Goal: Transaction & Acquisition: Purchase product/service

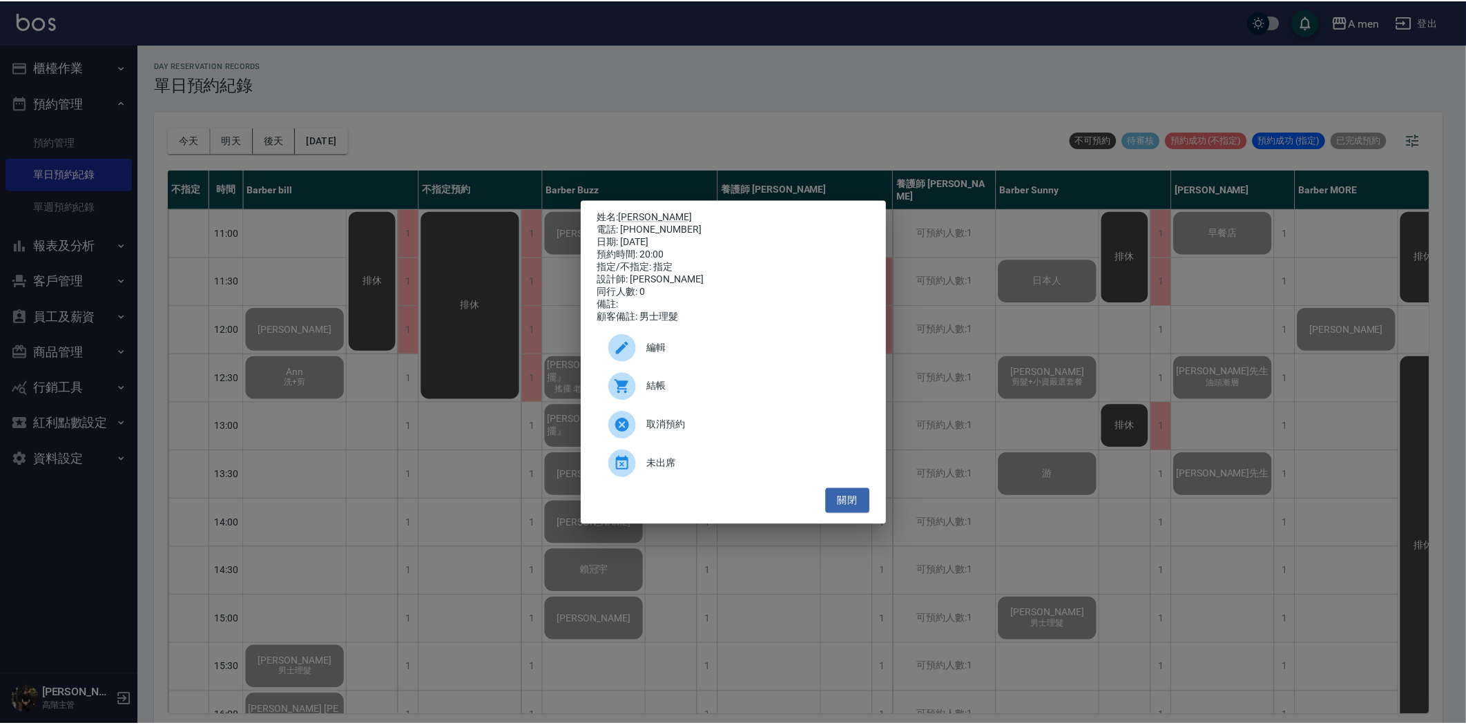
scroll to position [691, 0]
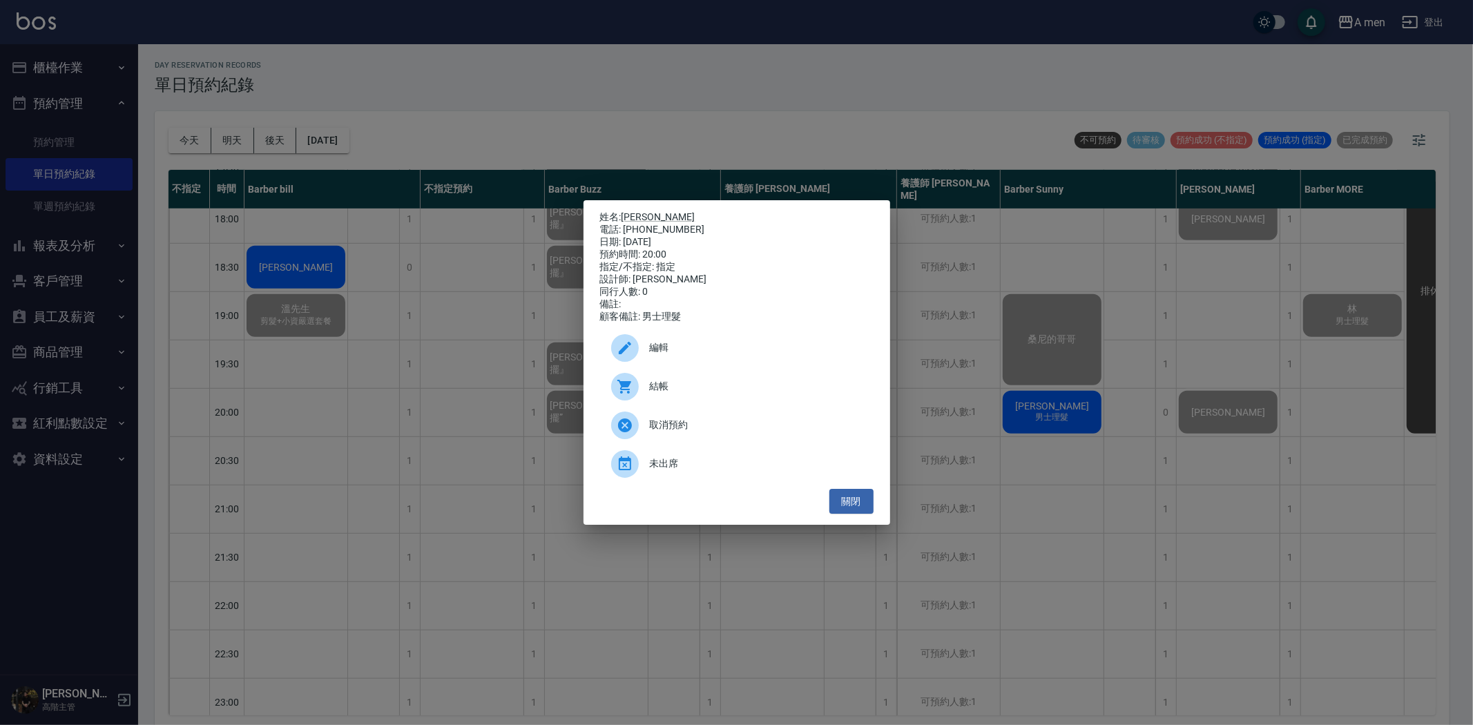
click at [693, 394] on span "結帳" at bounding box center [756, 386] width 213 height 15
click at [855, 504] on button "關閉" at bounding box center [852, 502] width 44 height 26
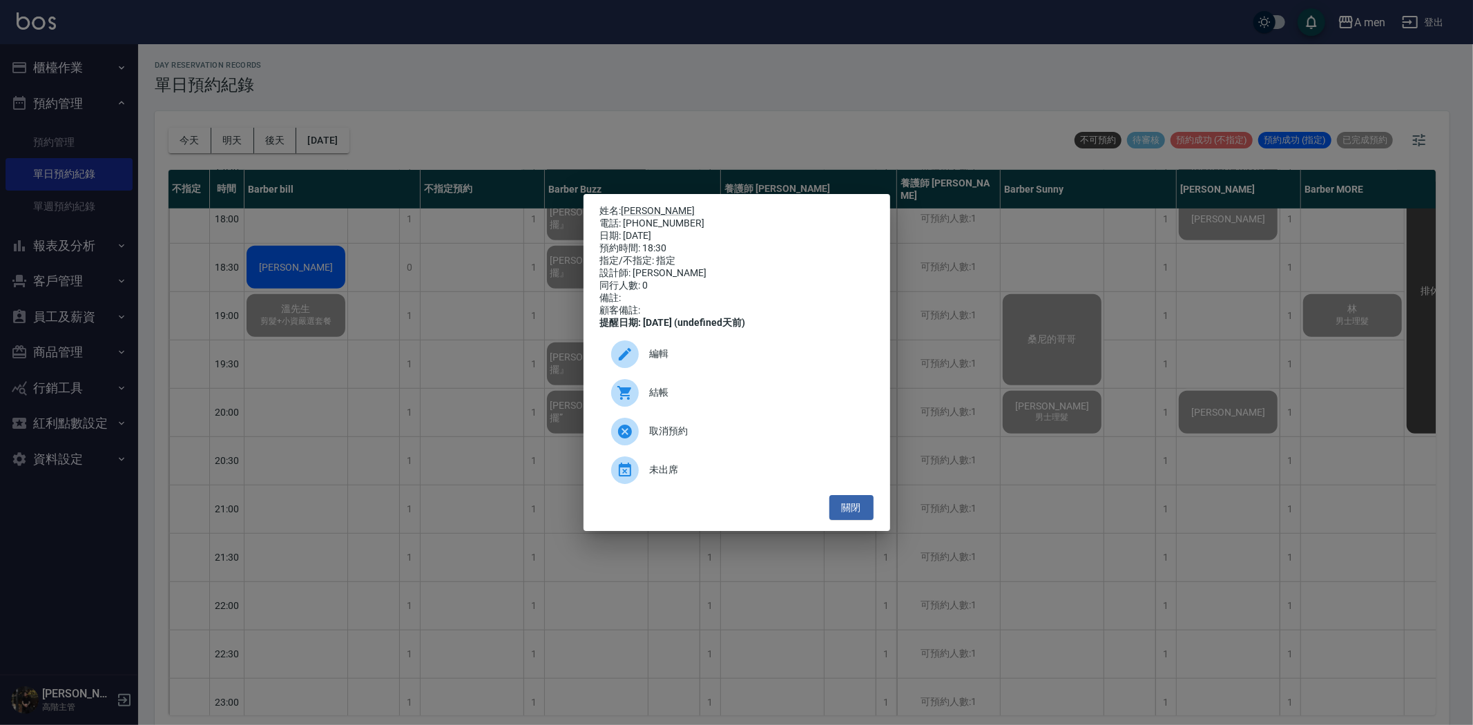
drag, startPoint x: 428, startPoint y: 367, endPoint x: 258, endPoint y: 115, distance: 304.4
click at [427, 364] on div "姓名: 朱 電話: 0907606950 日期: 2025/08/15 預約時間: 18:30 指定/不指定: 指定 設計師: Barber bill 同行人…" at bounding box center [736, 362] width 1473 height 725
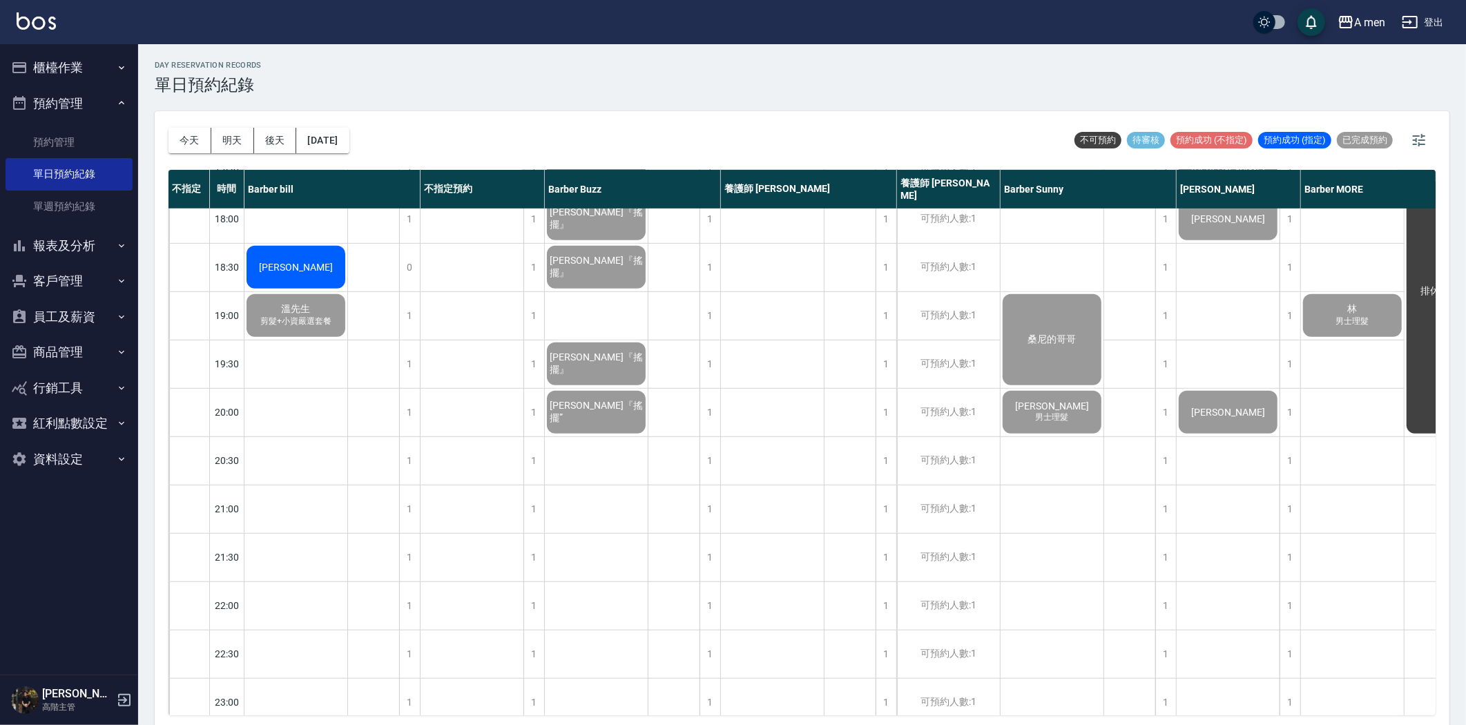
click at [236, 135] on button "明天" at bounding box center [232, 141] width 43 height 26
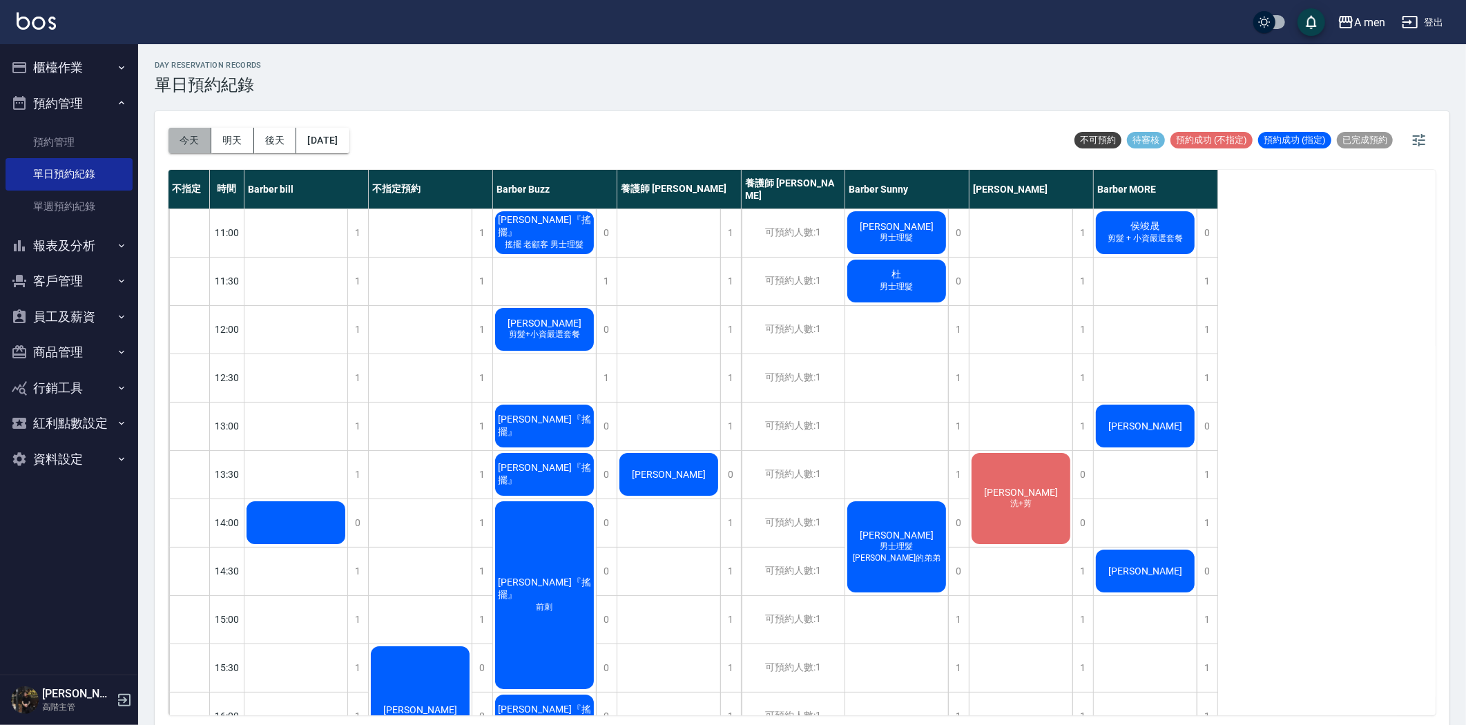
click at [202, 142] on button "今天" at bounding box center [190, 141] width 43 height 26
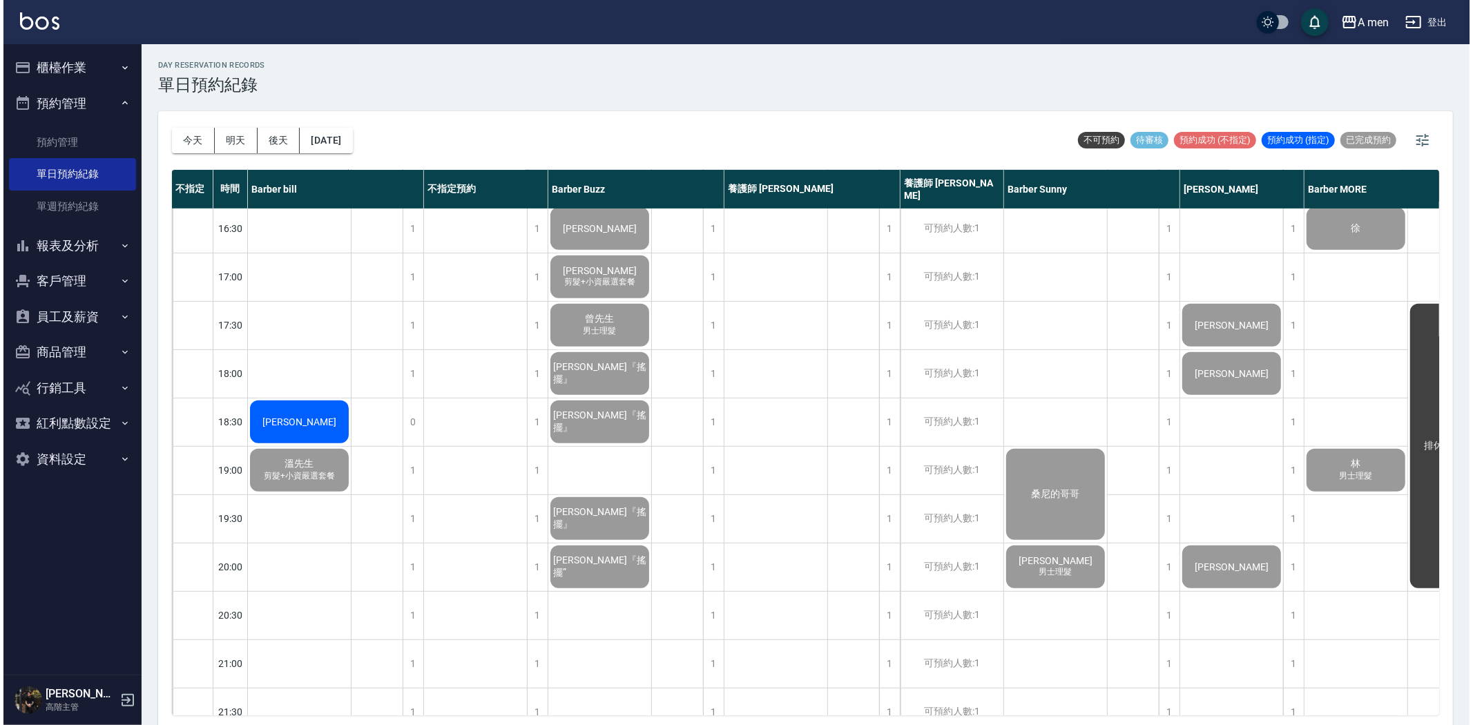
scroll to position [537, 0]
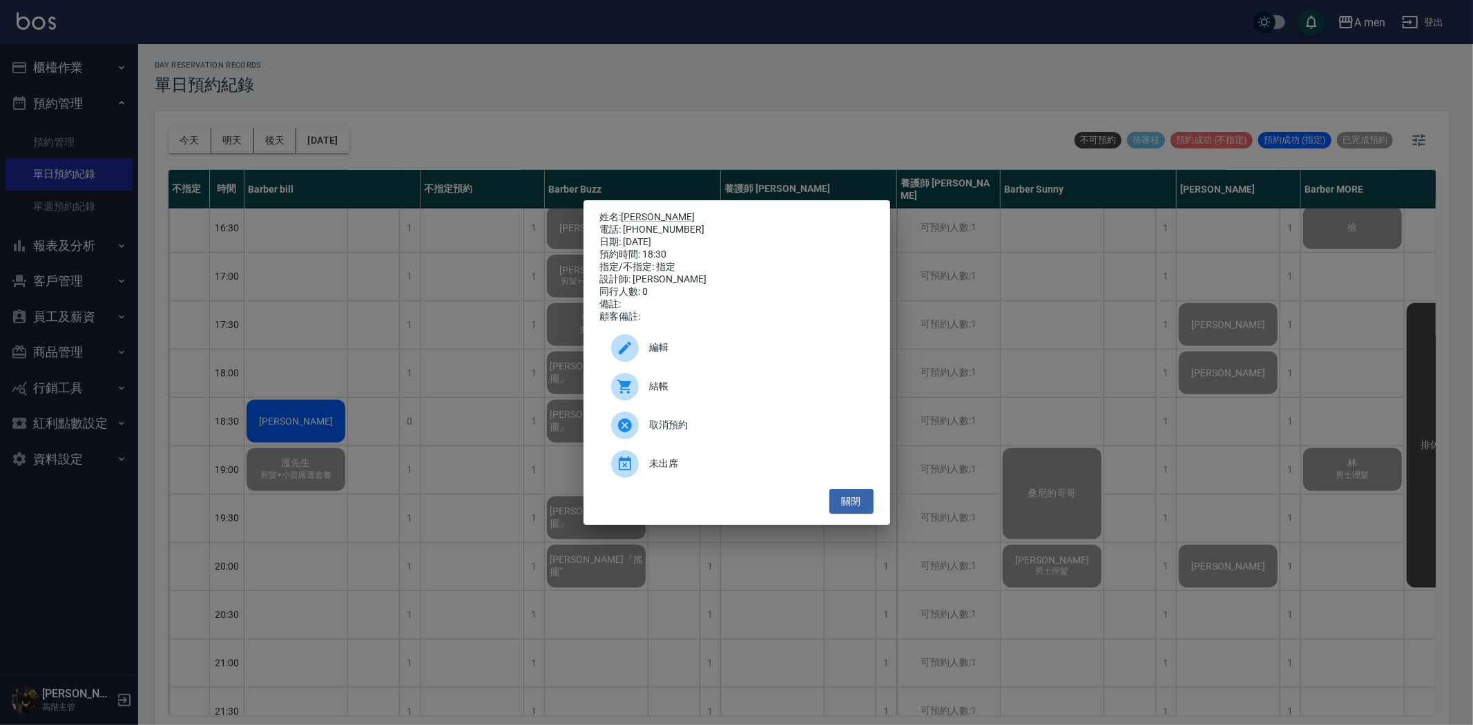
click at [660, 385] on div "結帳" at bounding box center [737, 386] width 274 height 39
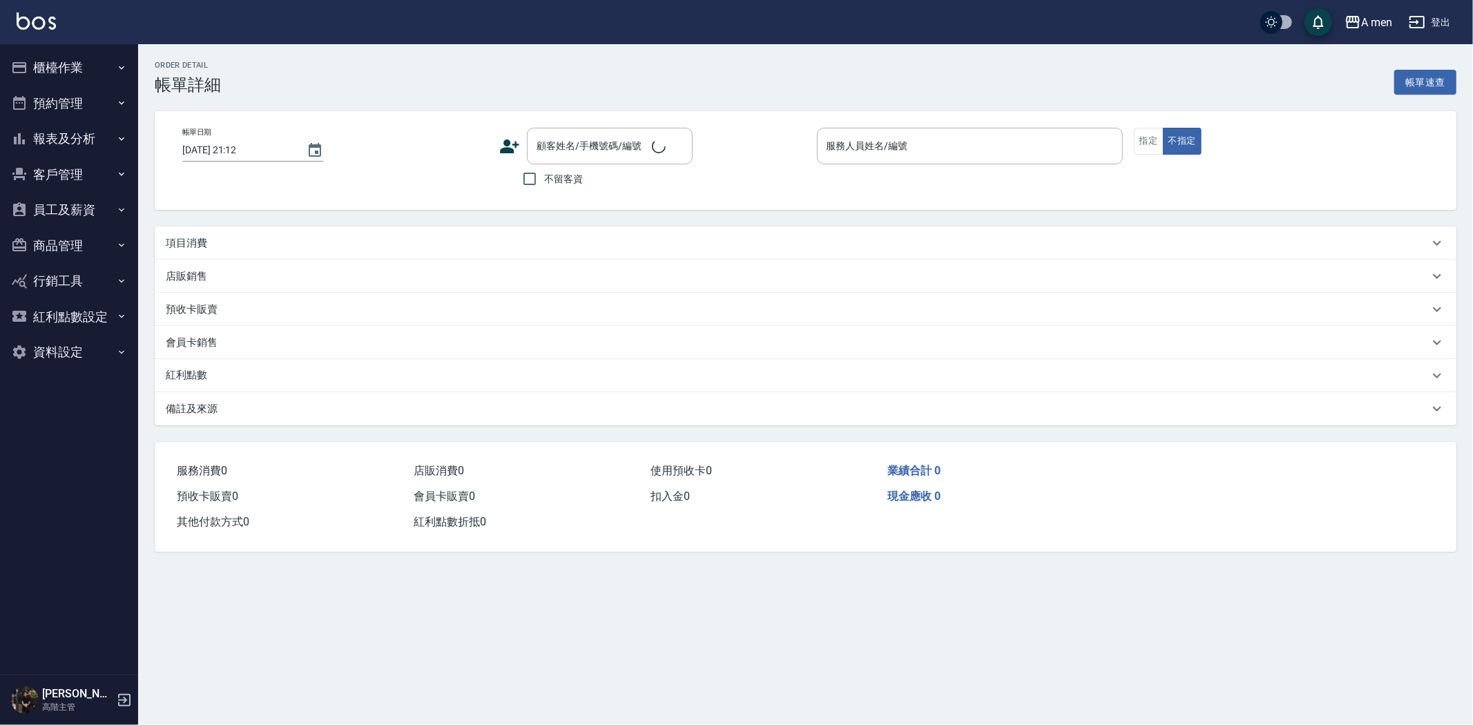
type input "2025/08/15 20:00"
type input "Barber Sunny -003"
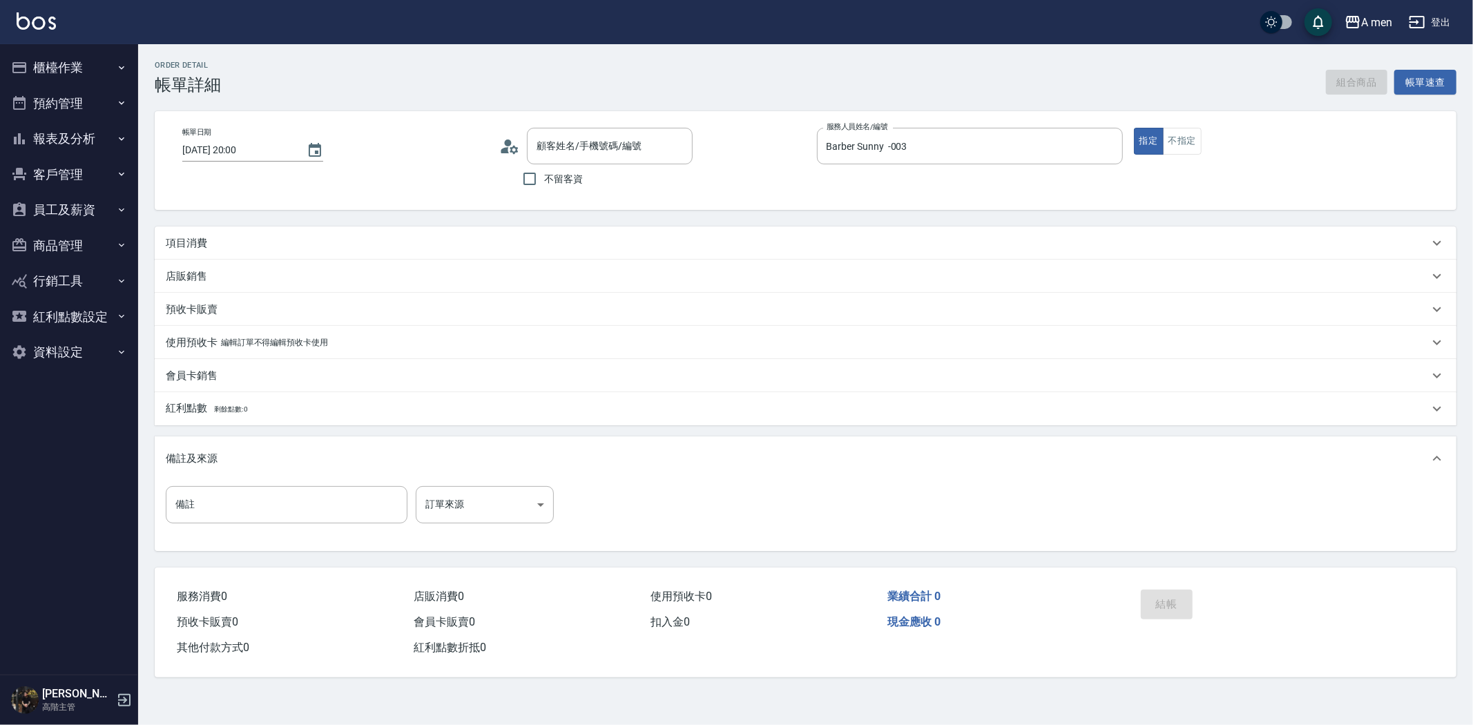
type input "洪梓軒/0987770570/null"
click at [260, 231] on div "項目消費" at bounding box center [806, 243] width 1302 height 33
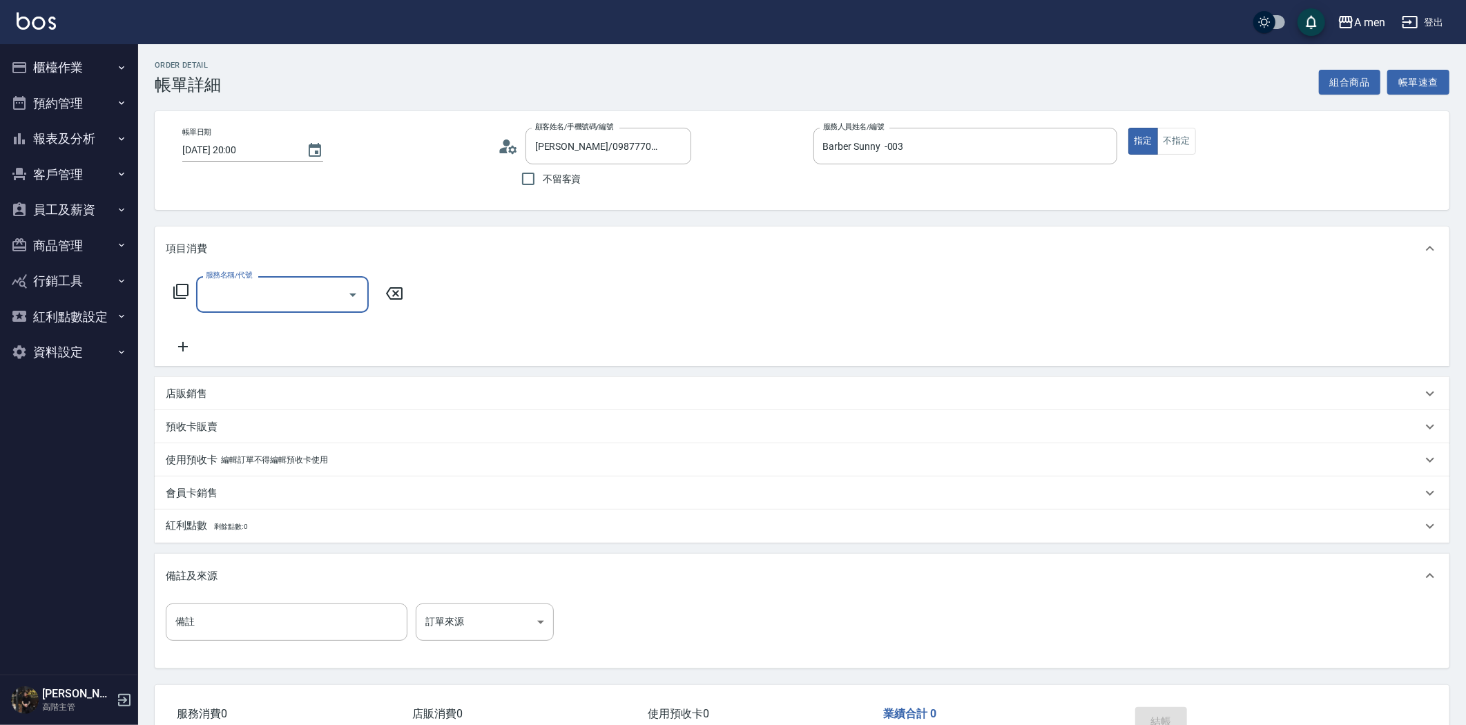
click at [282, 298] on input "服務名稱/代號" at bounding box center [272, 295] width 140 height 24
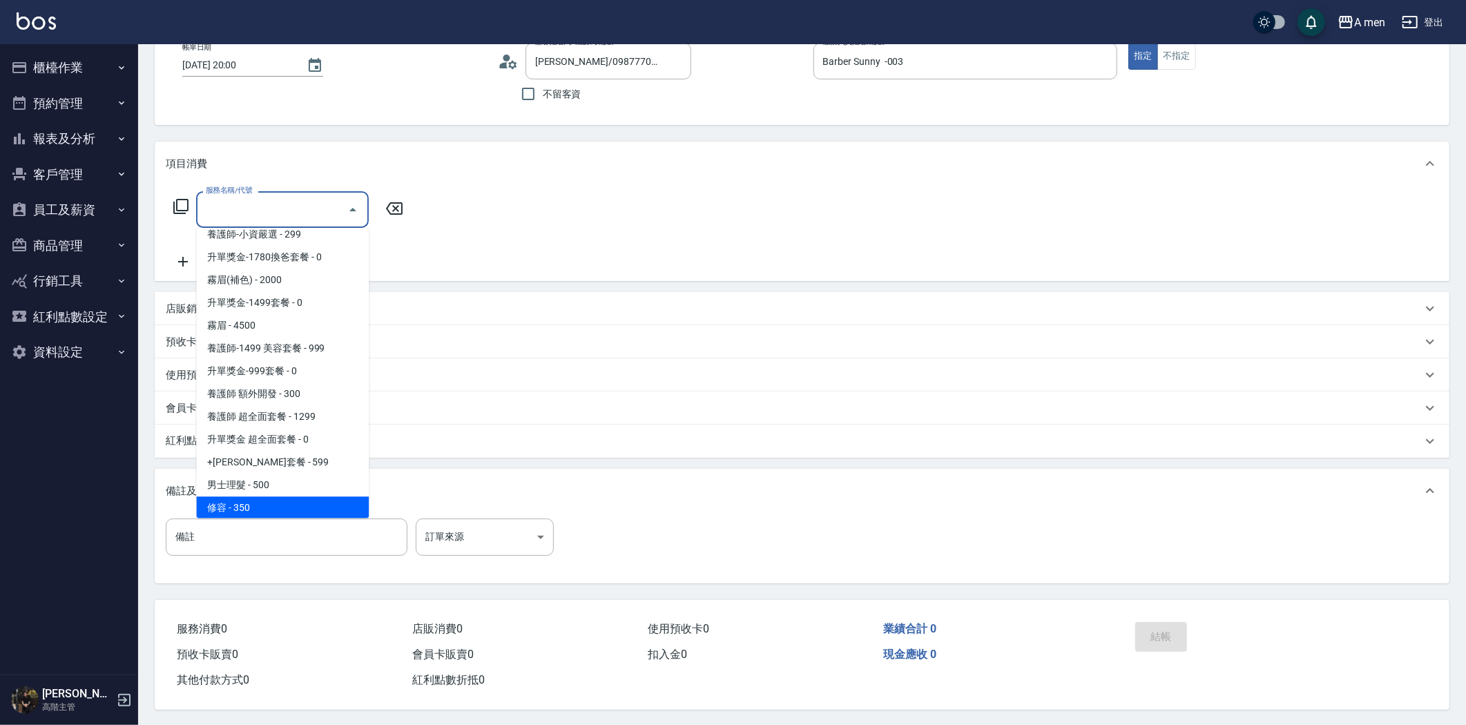
scroll to position [91, 0]
click at [279, 480] on span "男士理髮 - 500" at bounding box center [282, 483] width 173 height 23
type input "男士理髮(A01)"
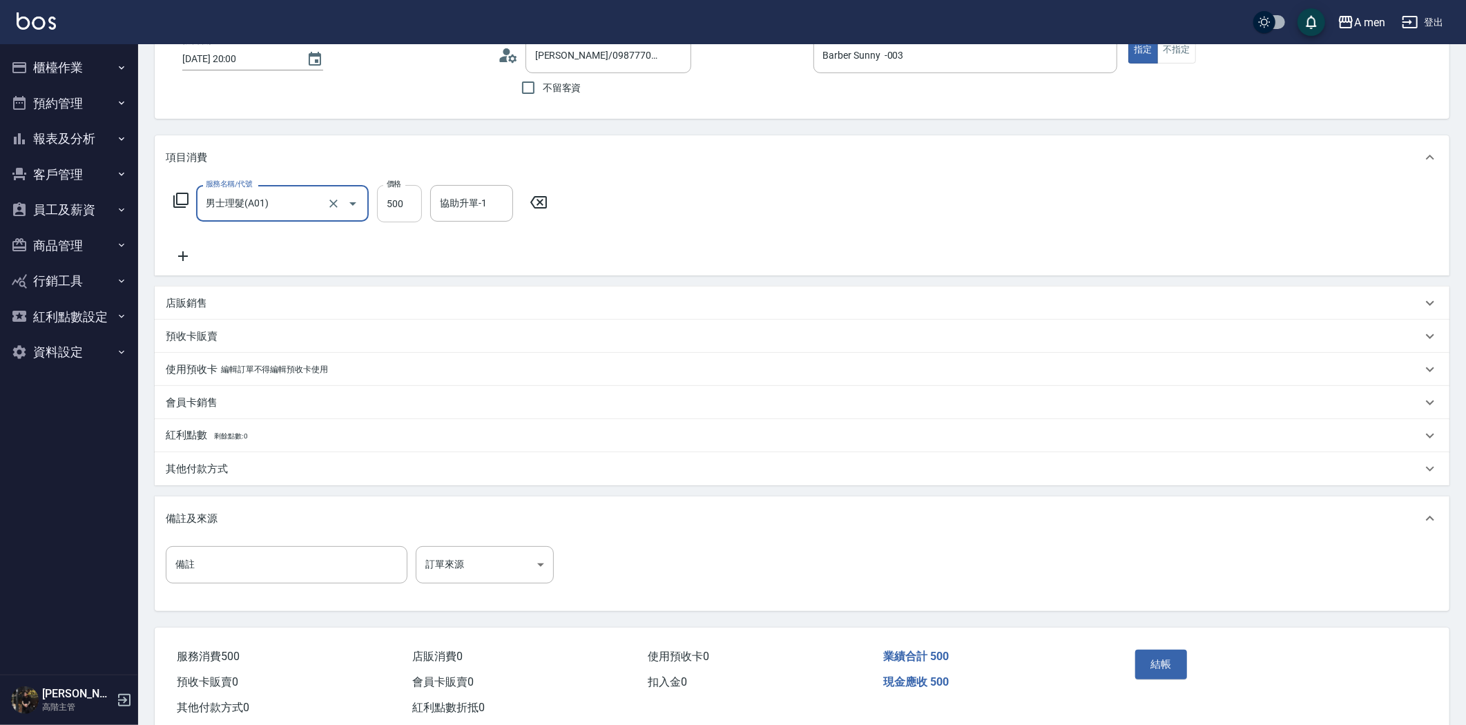
click at [403, 206] on input "500" at bounding box center [399, 203] width 45 height 37
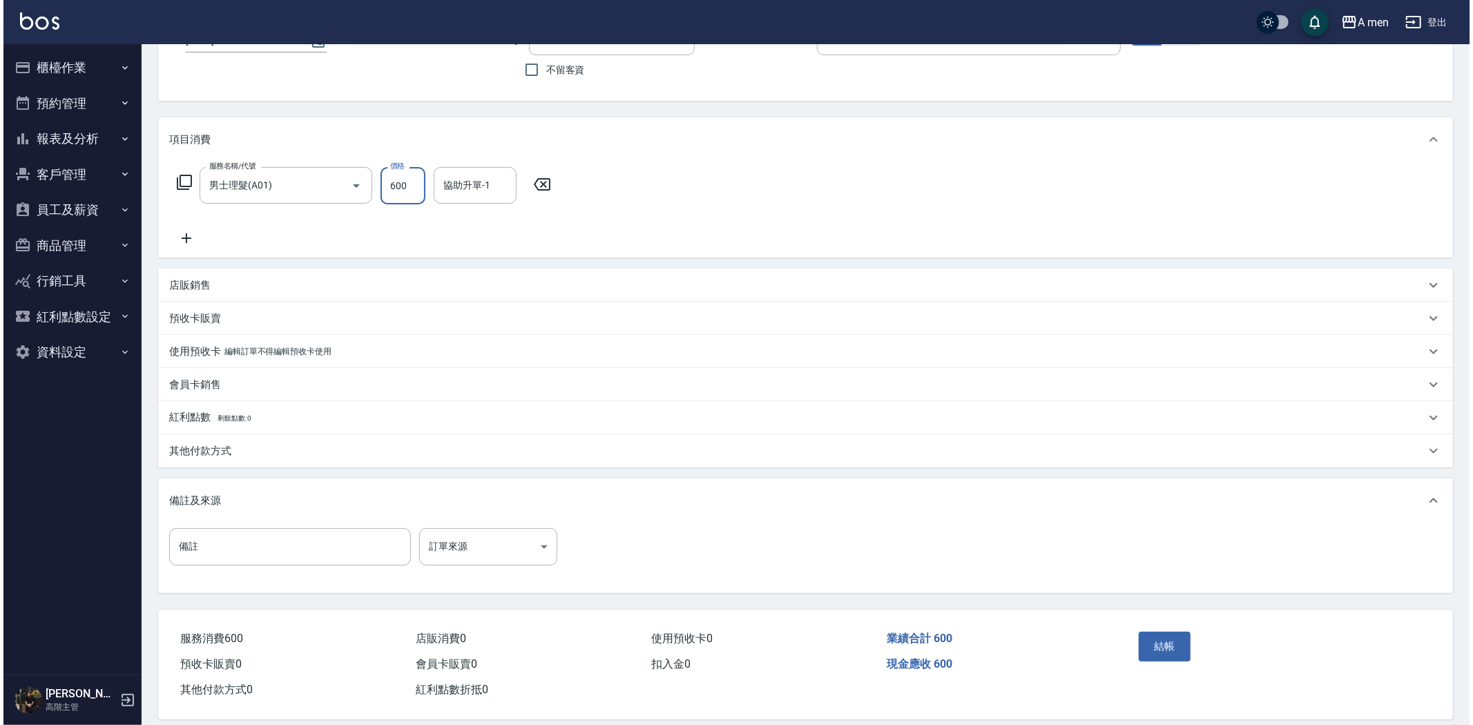
scroll to position [125, 0]
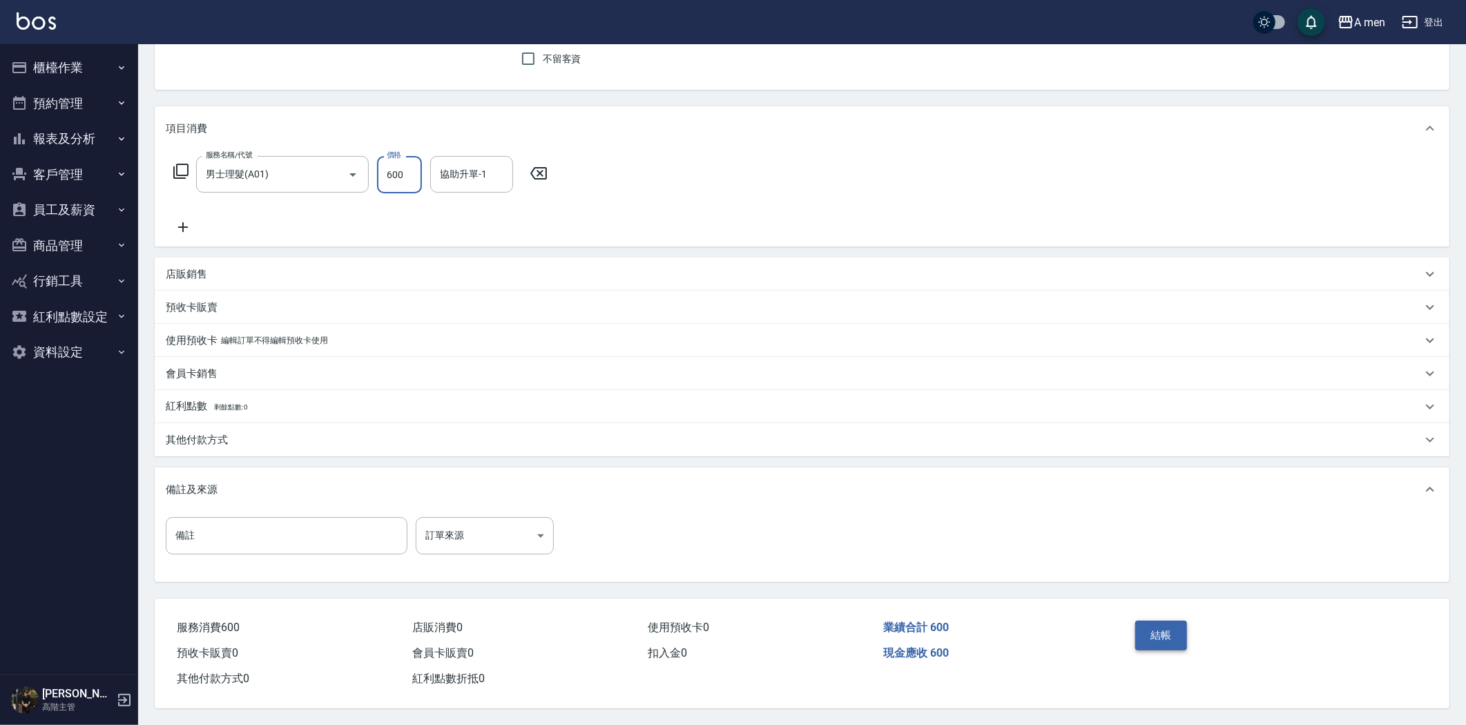
type input "600"
click at [1164, 631] on button "結帳" at bounding box center [1162, 635] width 52 height 29
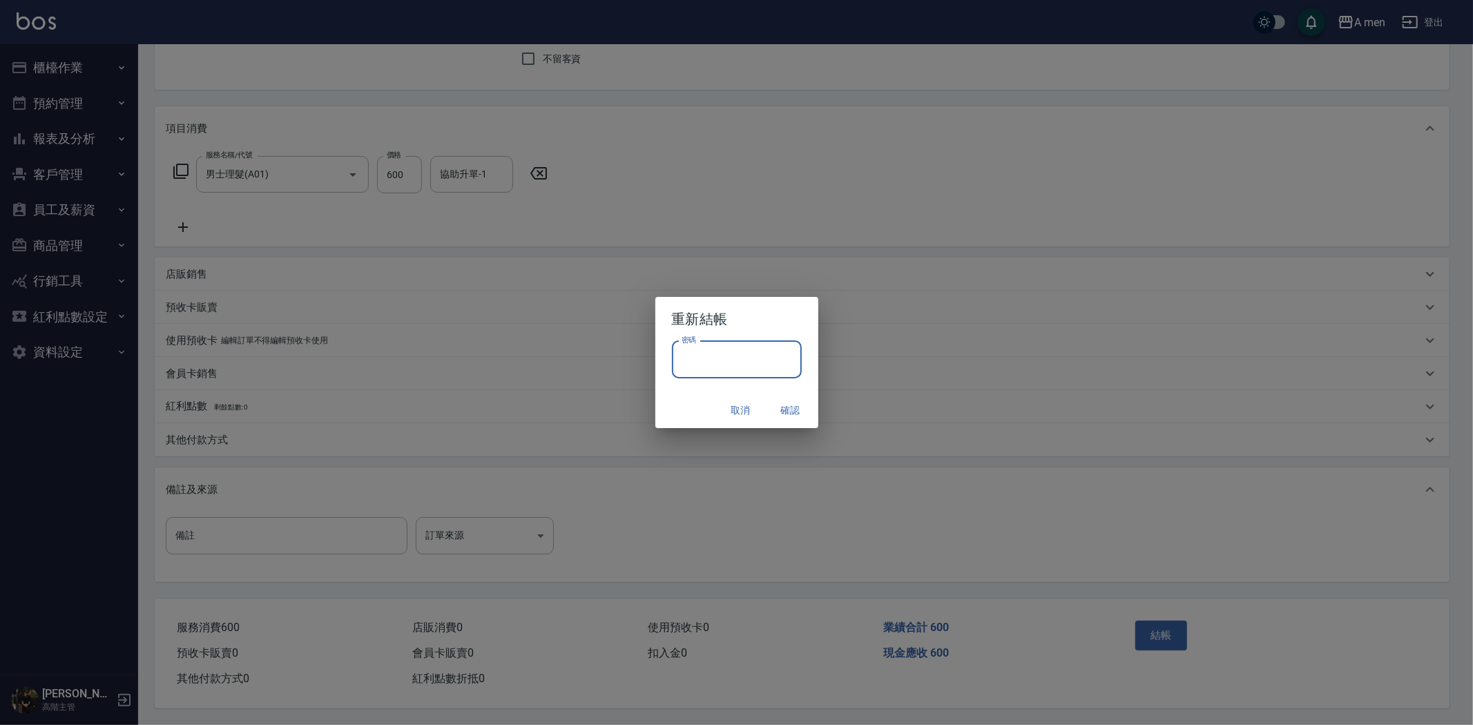
click at [726, 354] on input "密碼" at bounding box center [737, 359] width 130 height 37
type input "****"
click at [796, 402] on button "確認" at bounding box center [791, 411] width 44 height 26
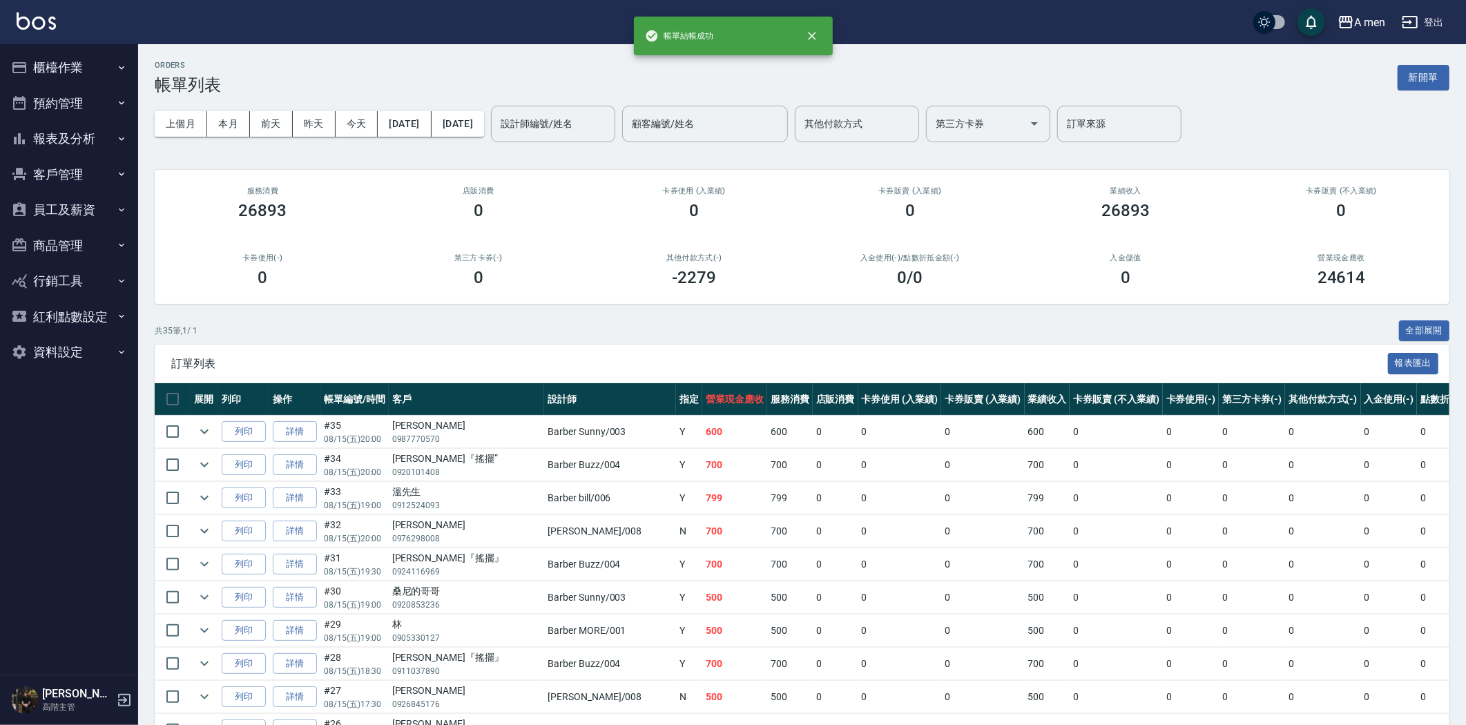
click at [613, 95] on div "上個月 本月 前天 昨天 今天 2025/08/15 2025/08/15 設計師編號/姓名 設計師編號/姓名 顧客編號/姓名 顧客編號/姓名 其他付款方式 …" at bounding box center [802, 124] width 1295 height 59
click at [609, 115] on input "設計師編號/姓名" at bounding box center [553, 124] width 112 height 24
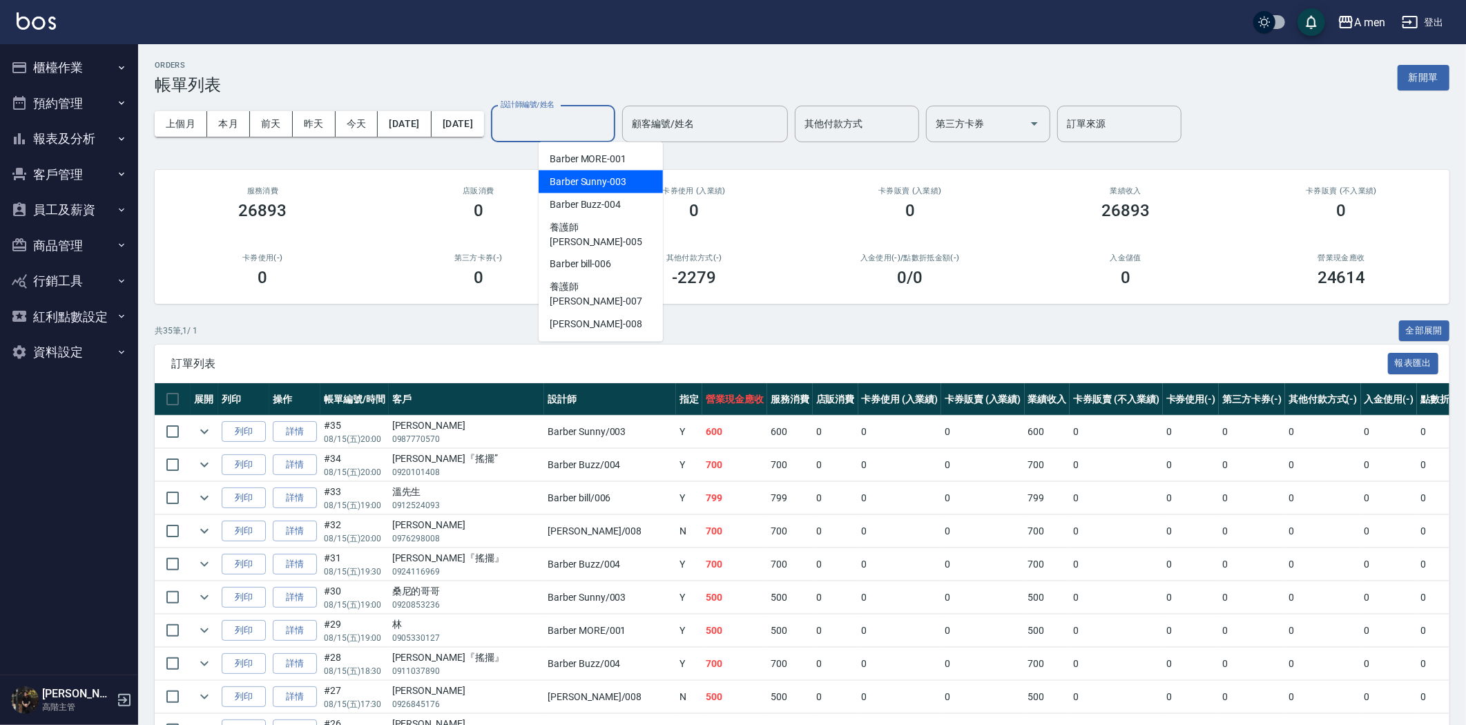
click at [616, 182] on span "Barber Sunny -003" at bounding box center [588, 182] width 77 height 15
type input "Barber Sunny -003"
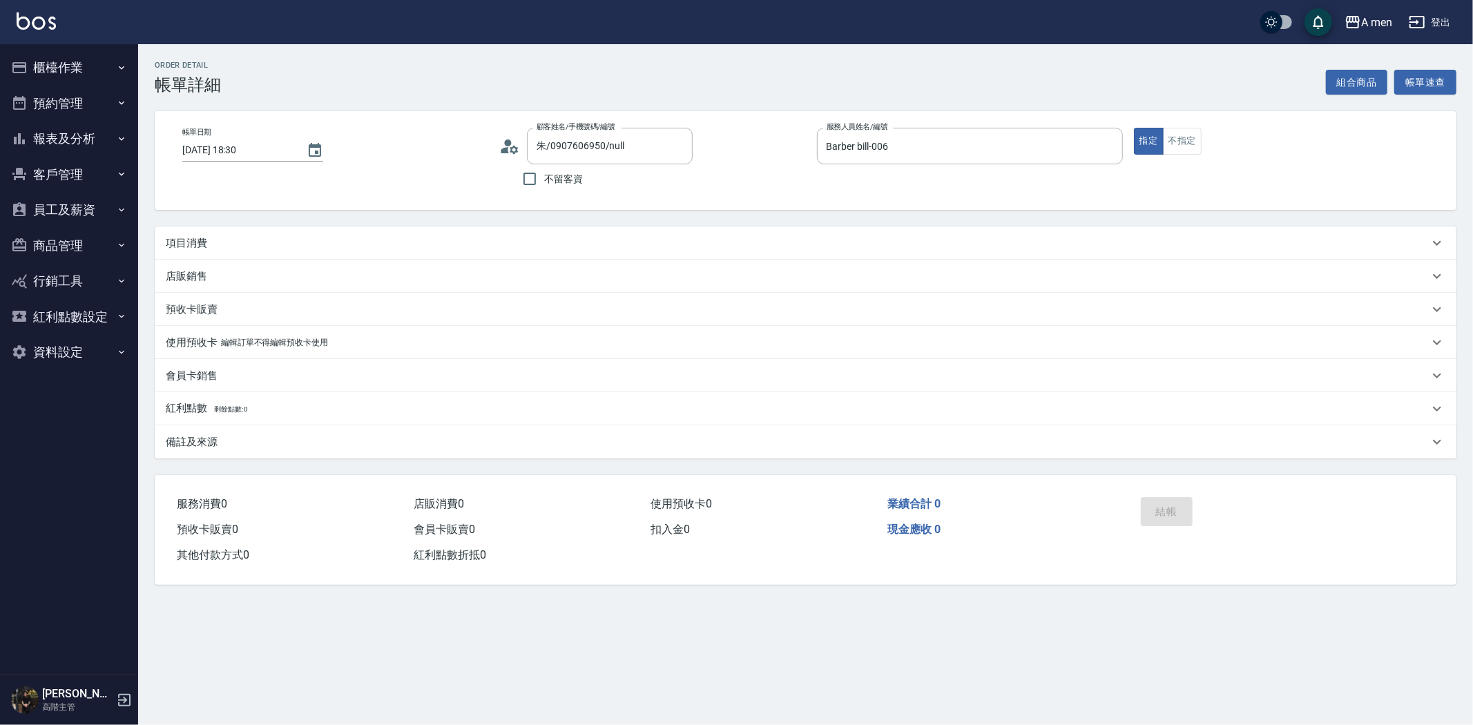
click at [437, 236] on div "項目消費" at bounding box center [797, 243] width 1263 height 15
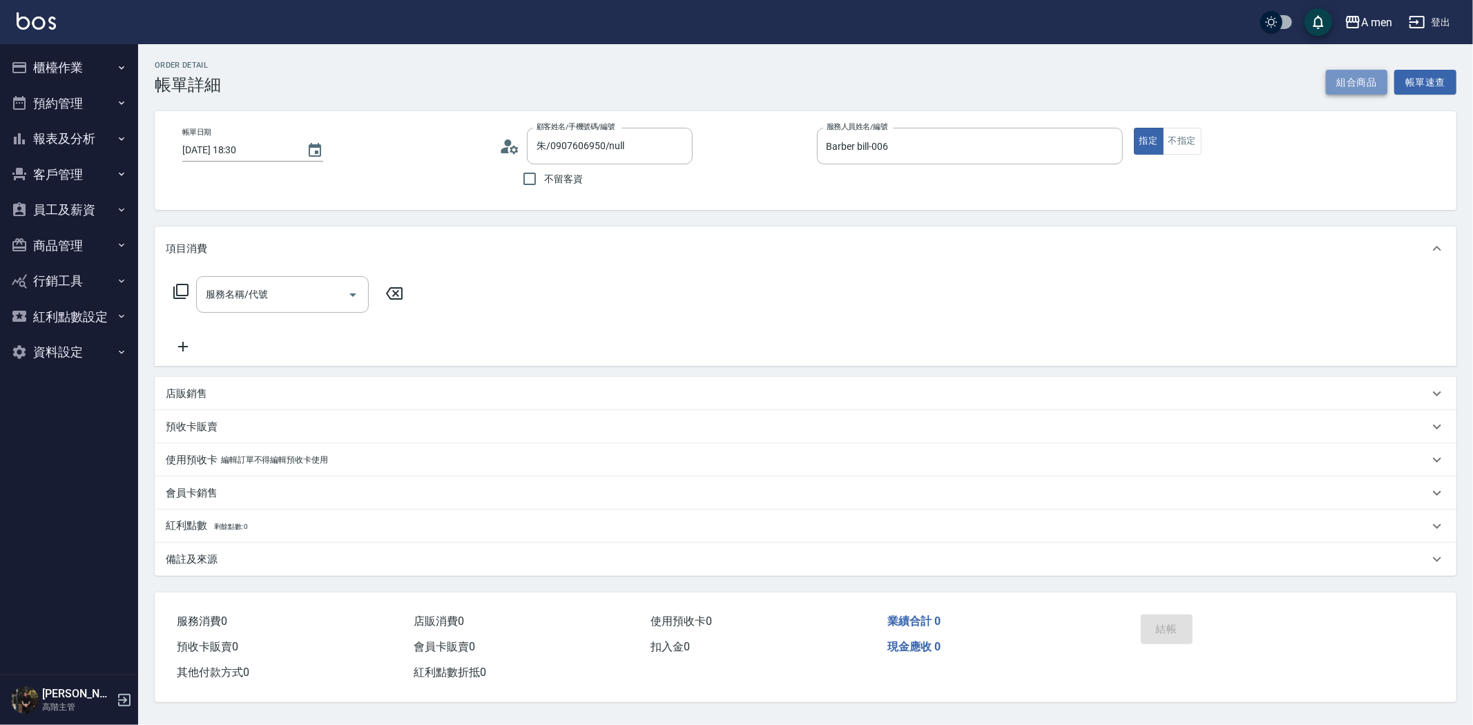
click at [1357, 84] on button "組合商品" at bounding box center [1357, 83] width 62 height 26
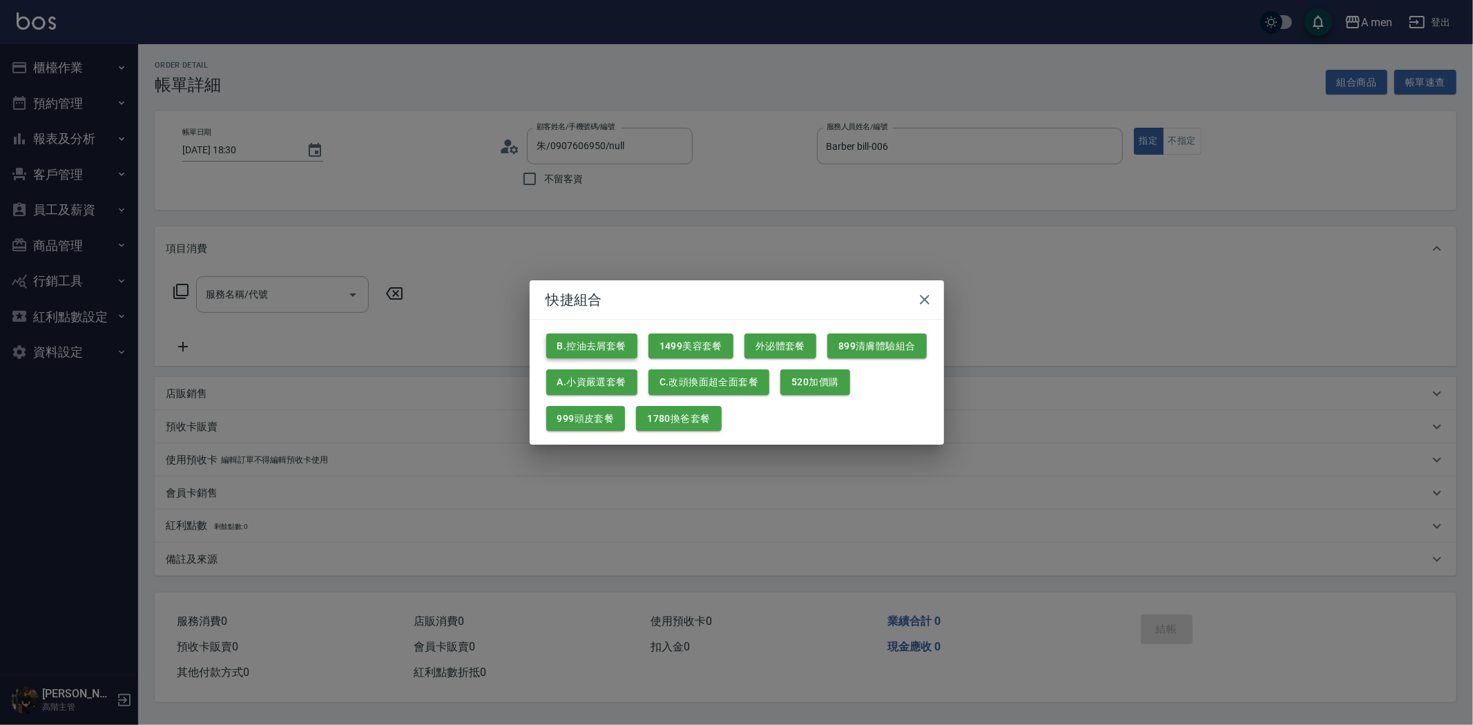
click at [584, 335] on button "B.控油去屑套餐" at bounding box center [591, 347] width 91 height 26
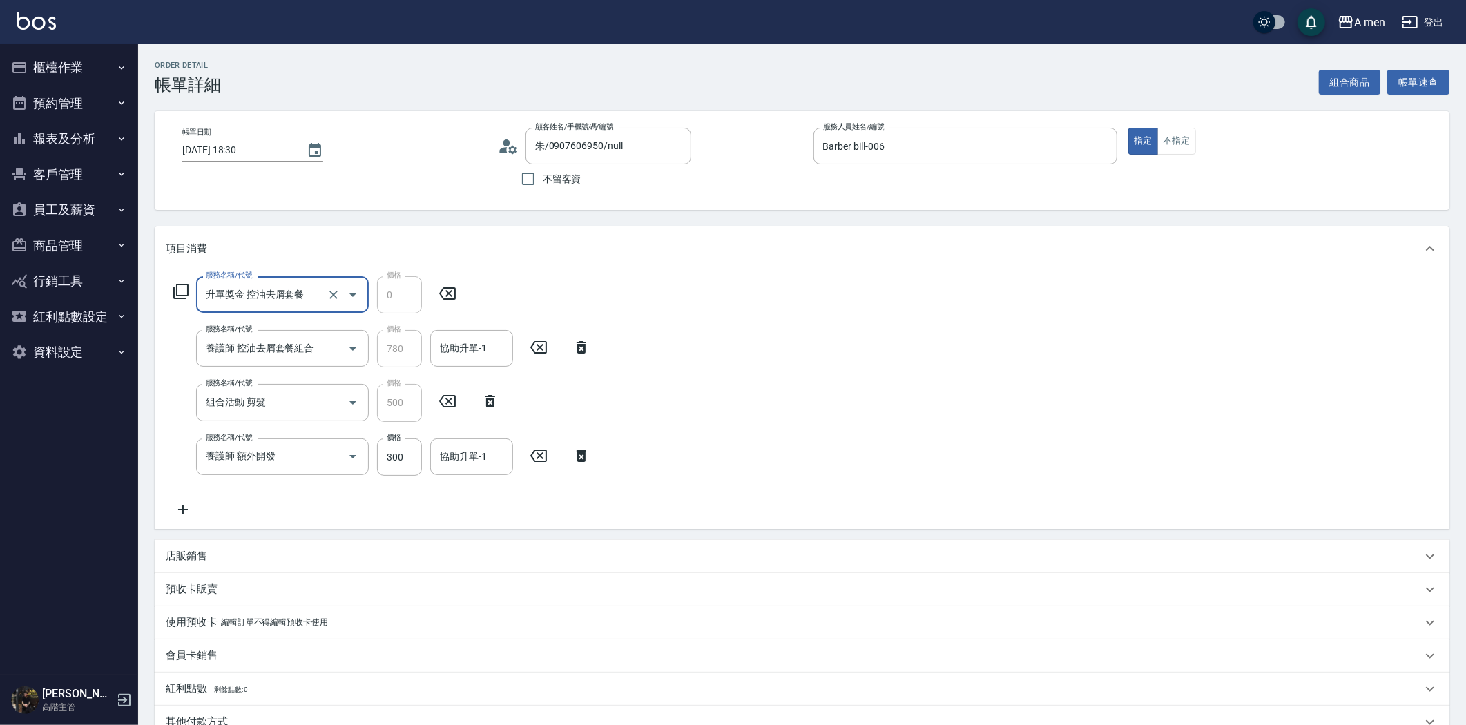
click at [577, 456] on icon at bounding box center [581, 456] width 35 height 17
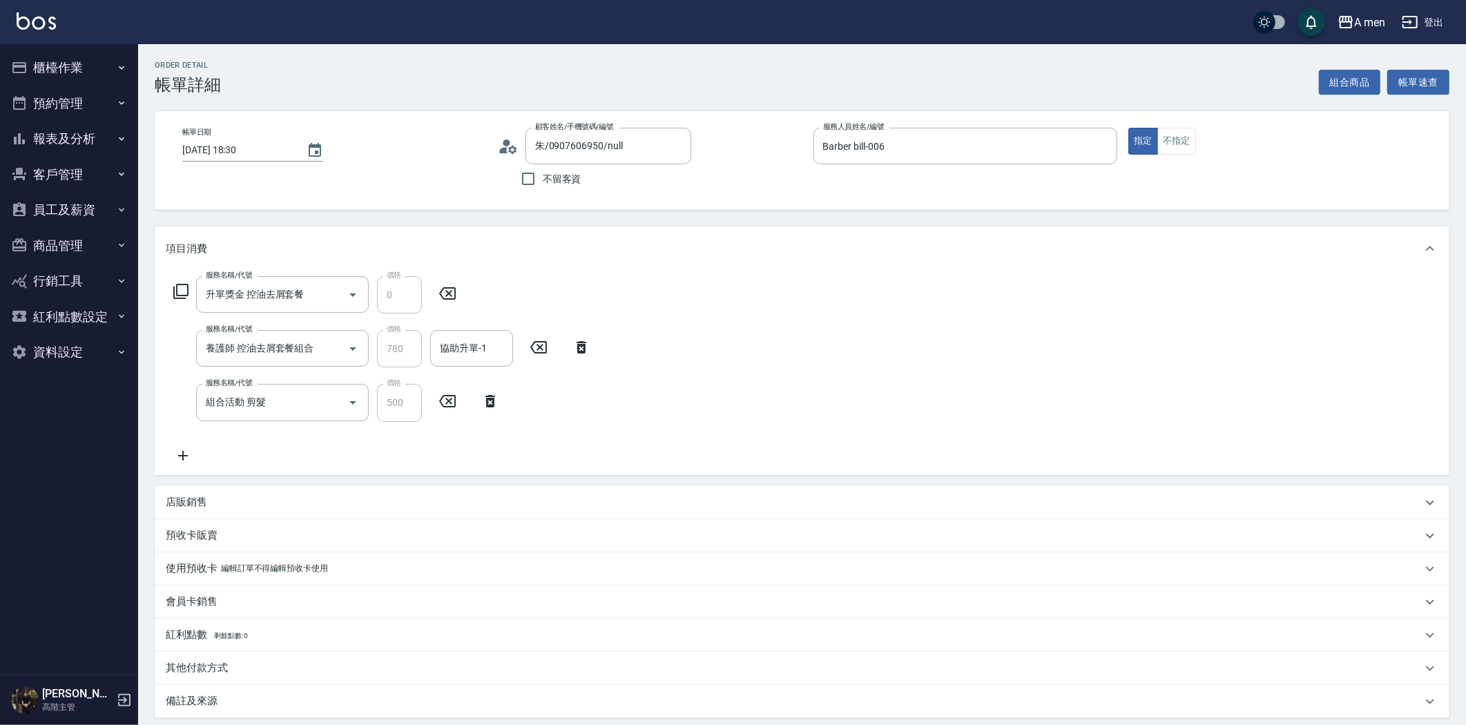
click at [182, 457] on icon at bounding box center [183, 456] width 10 height 10
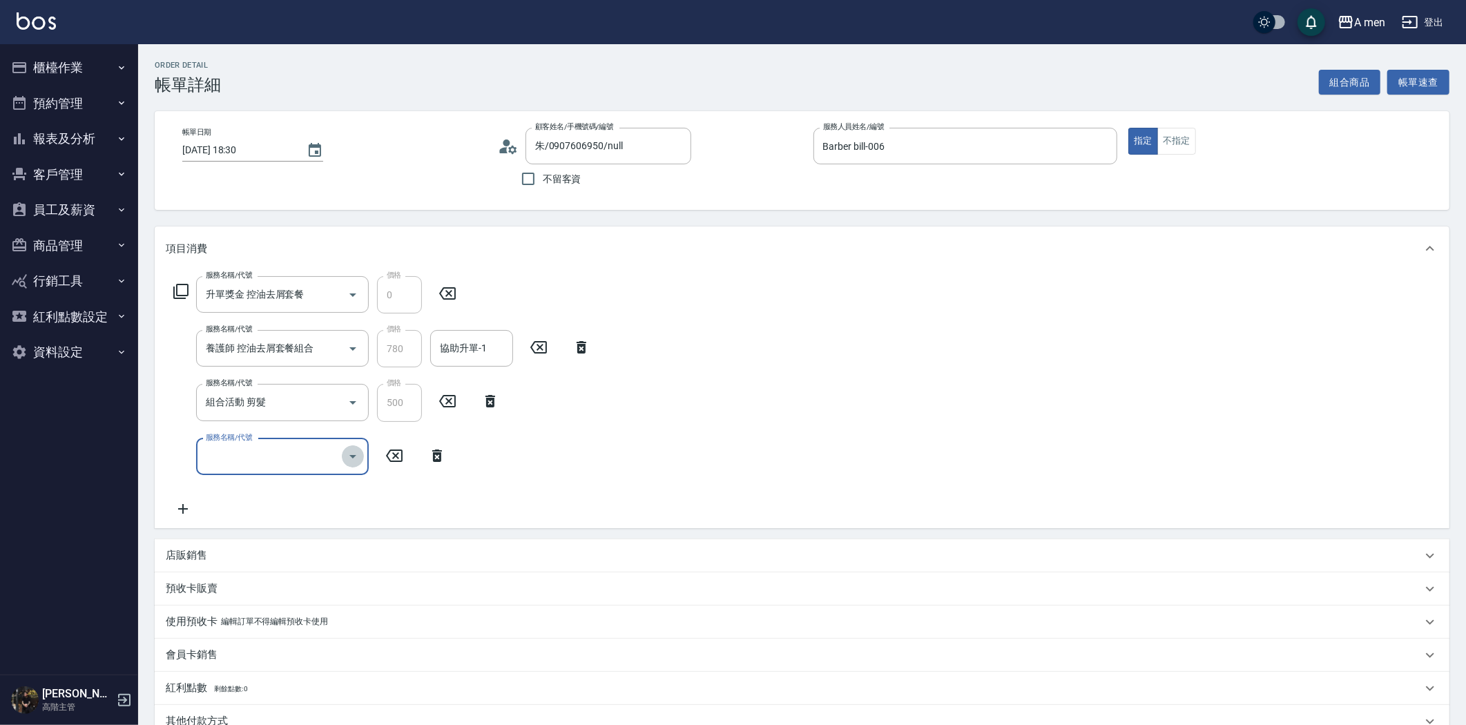
click at [356, 464] on icon "Open" at bounding box center [353, 456] width 17 height 17
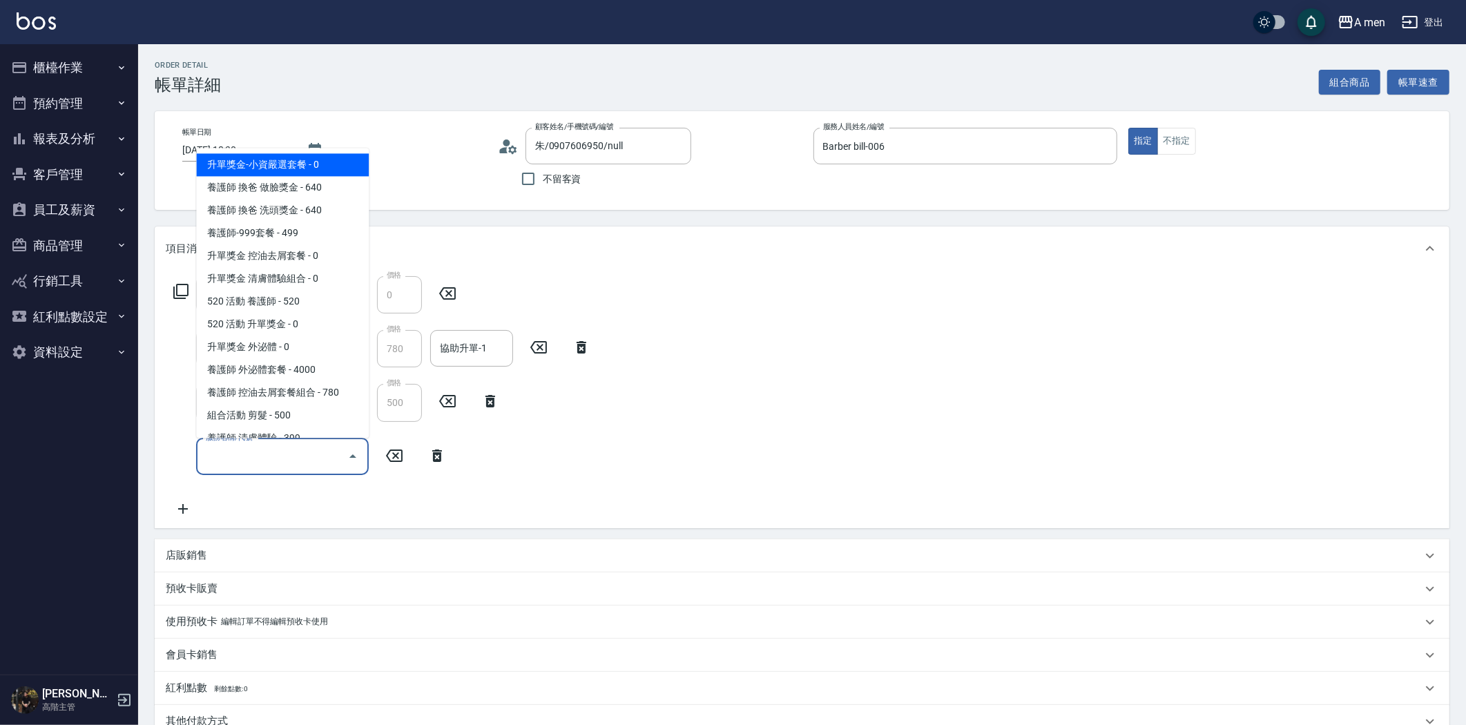
click at [356, 464] on icon "Close" at bounding box center [353, 456] width 17 height 17
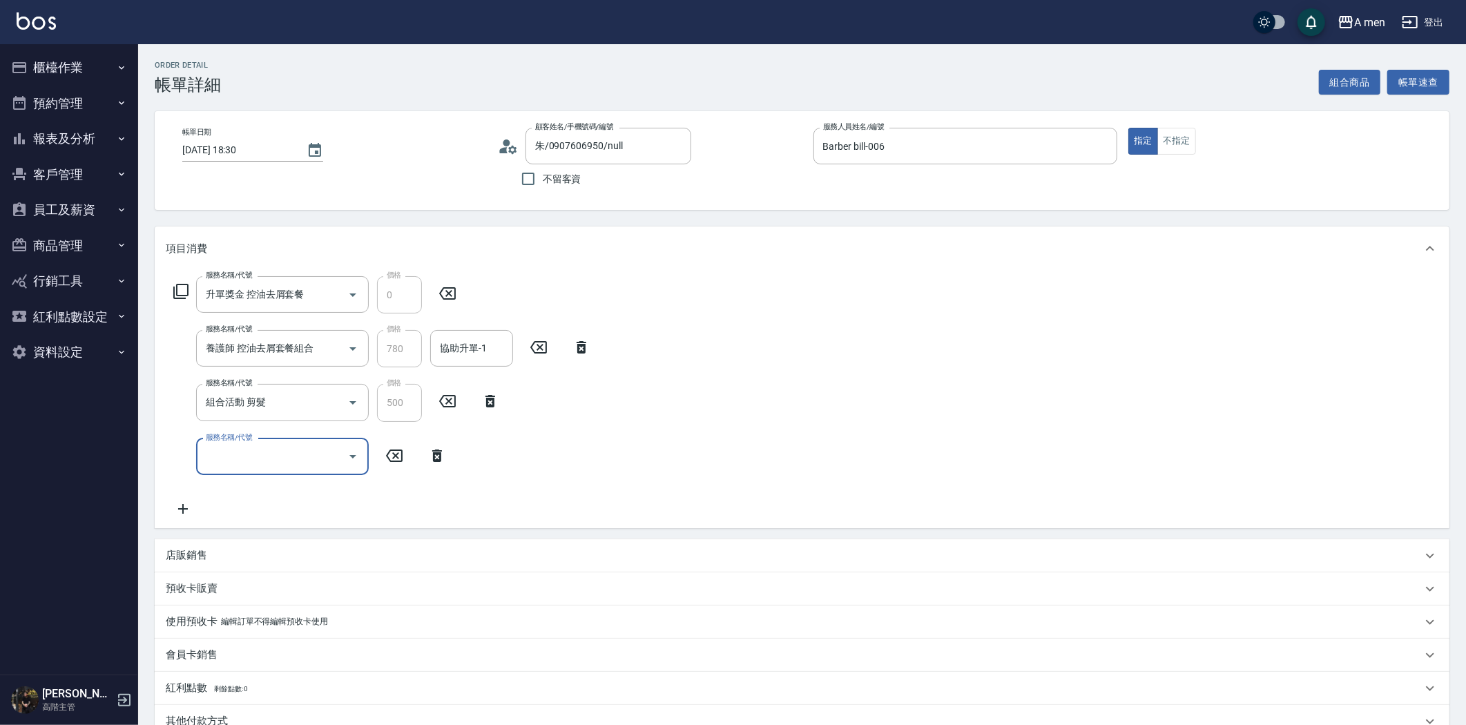
click at [356, 464] on icon "Open" at bounding box center [353, 456] width 17 height 17
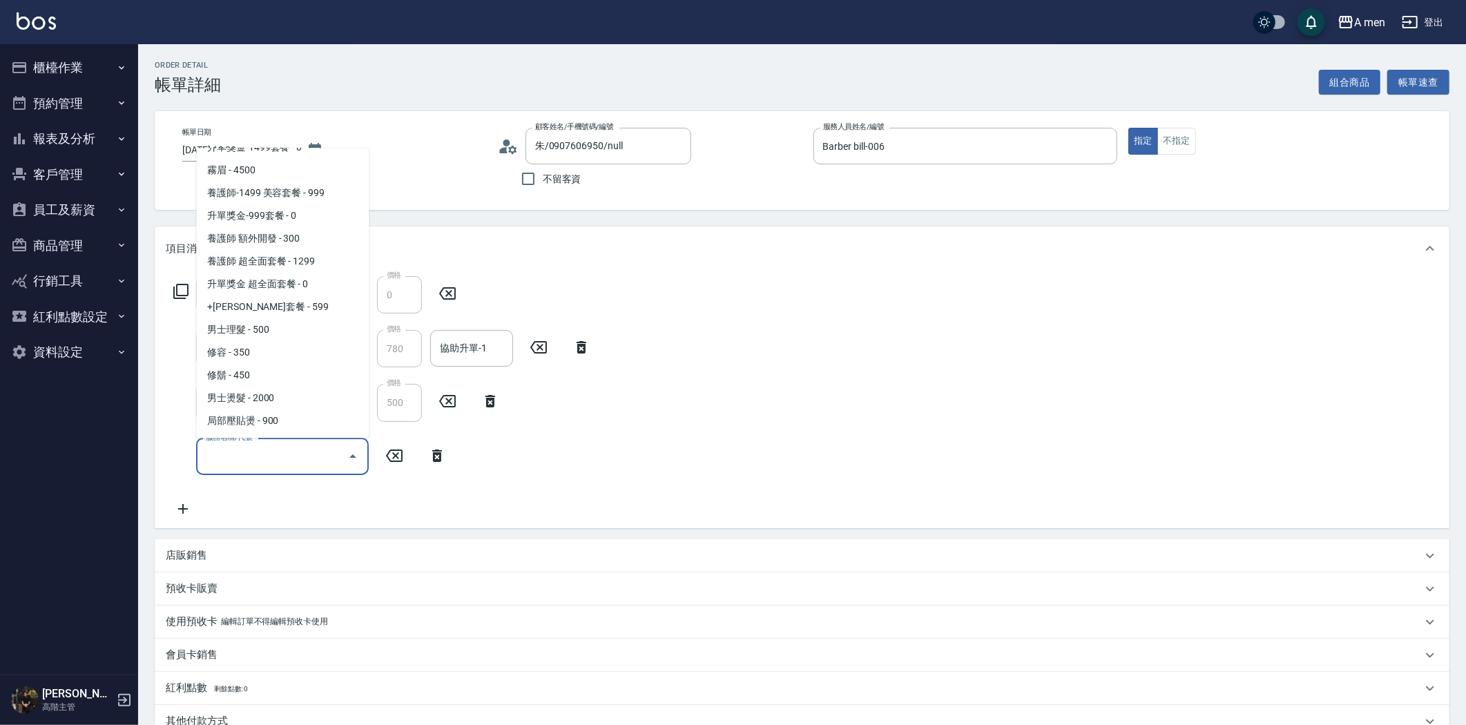
scroll to position [383, 0]
click at [279, 399] on span "男士燙髮 - 2000" at bounding box center [282, 396] width 173 height 23
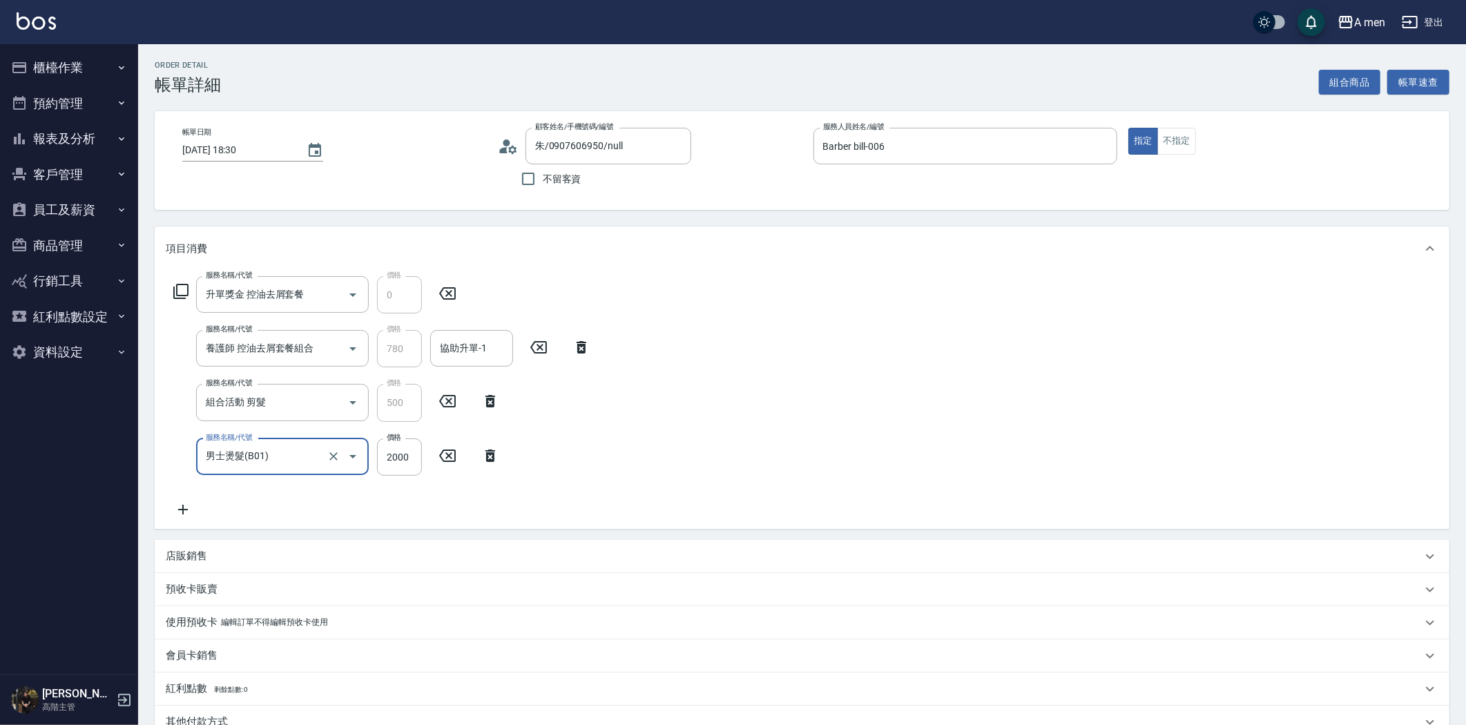
type input "男士燙髮(B01)"
click at [419, 458] on input "2000" at bounding box center [399, 457] width 45 height 37
click at [836, 468] on div "服務名稱/代號 升單獎金 控油去屑套餐 服務名稱/代號 價格 0 價格 服務名稱/代號 養護師 控油去屑套餐組合 服務名稱/代號 價格 780 價格 協助升單…" at bounding box center [802, 400] width 1295 height 258
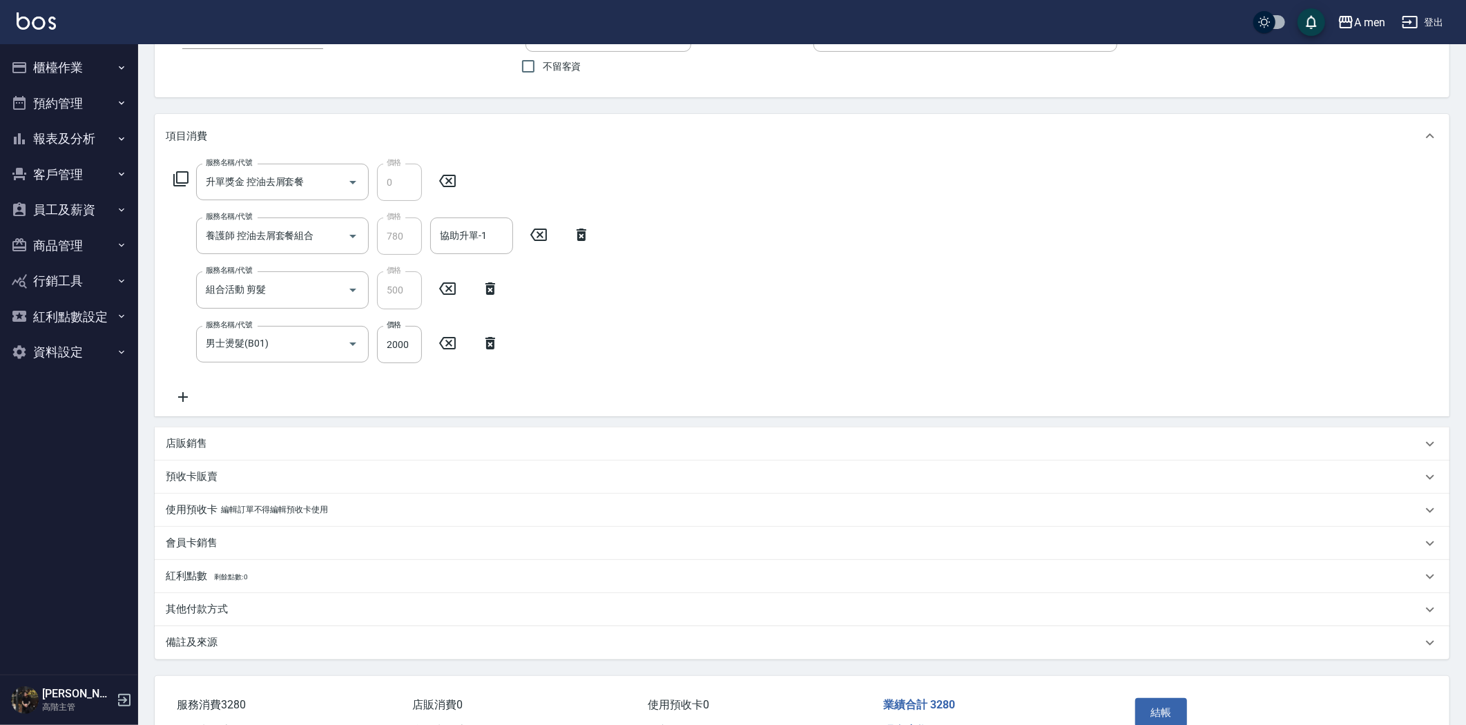
scroll to position [194, 0]
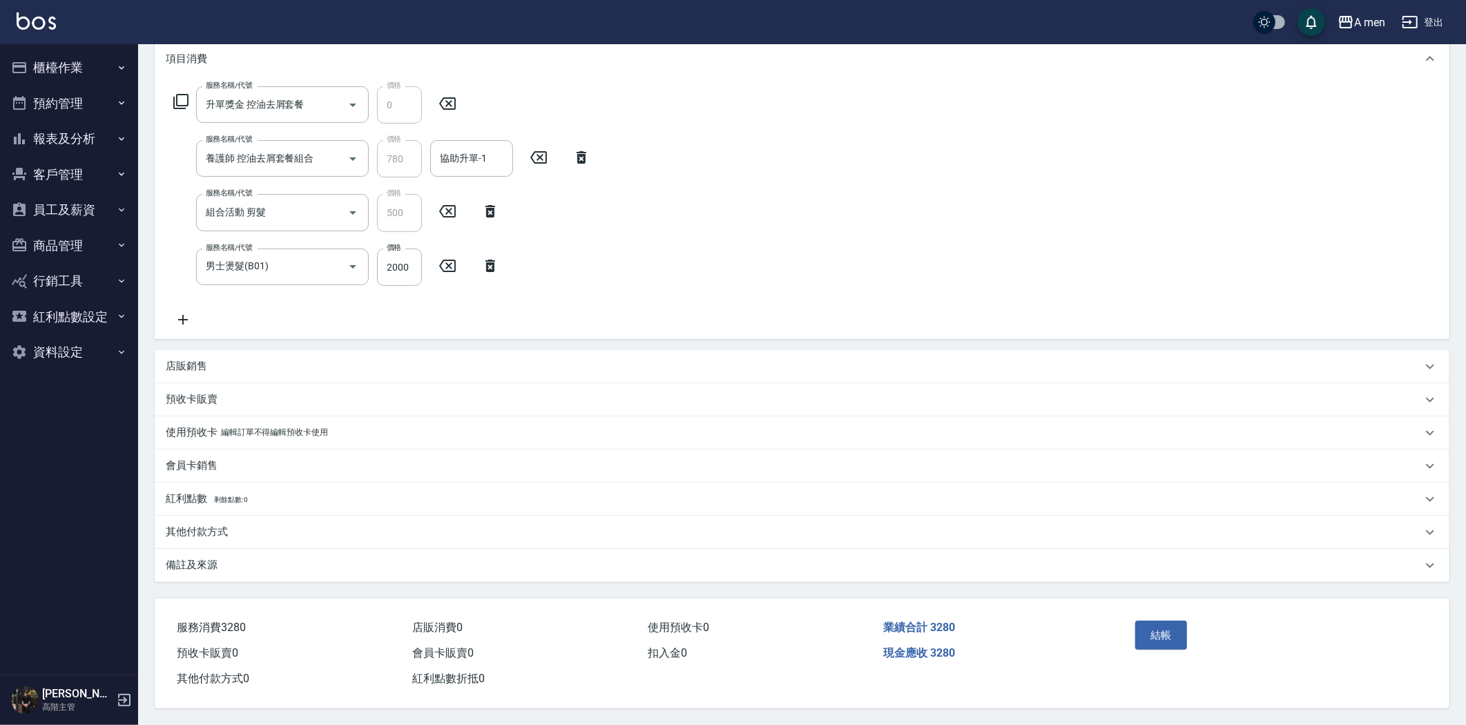
click at [252, 363] on div "店販銷售" at bounding box center [794, 366] width 1256 height 15
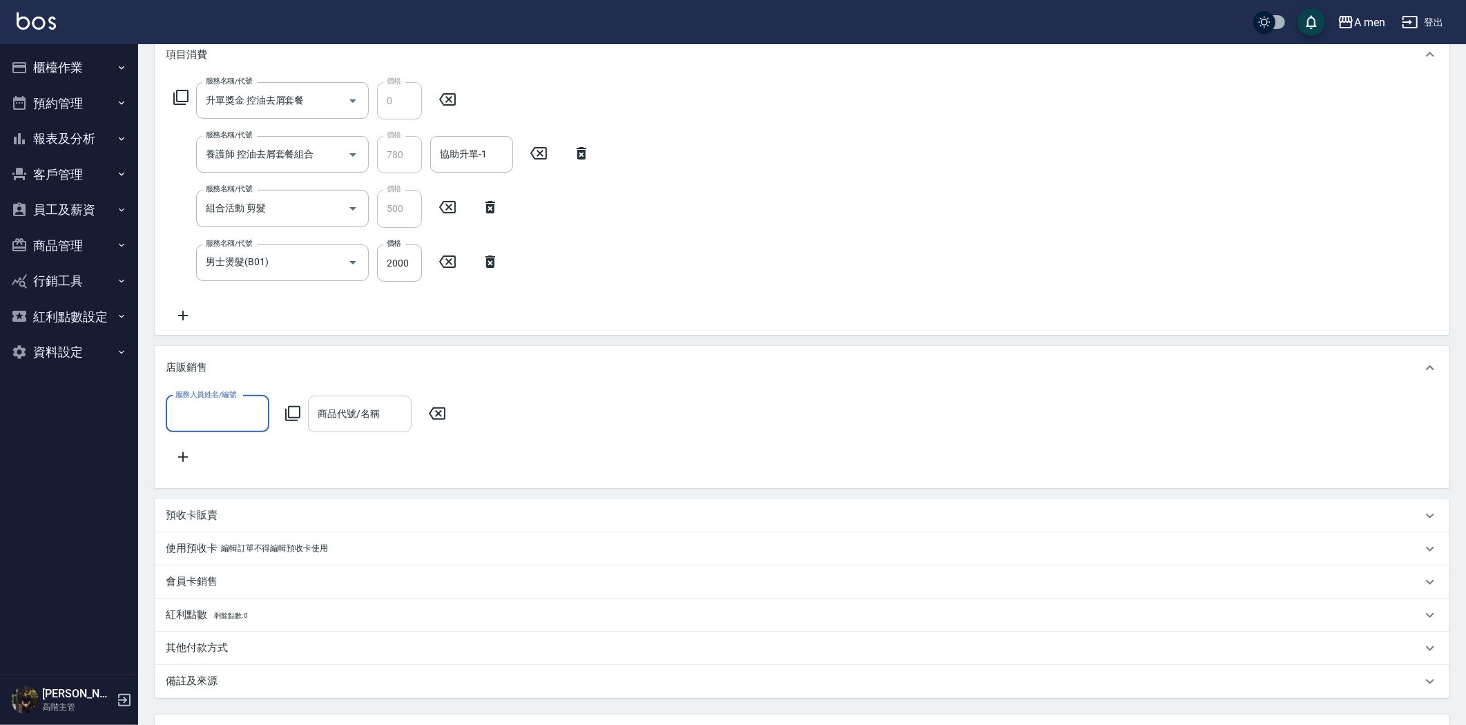
scroll to position [0, 0]
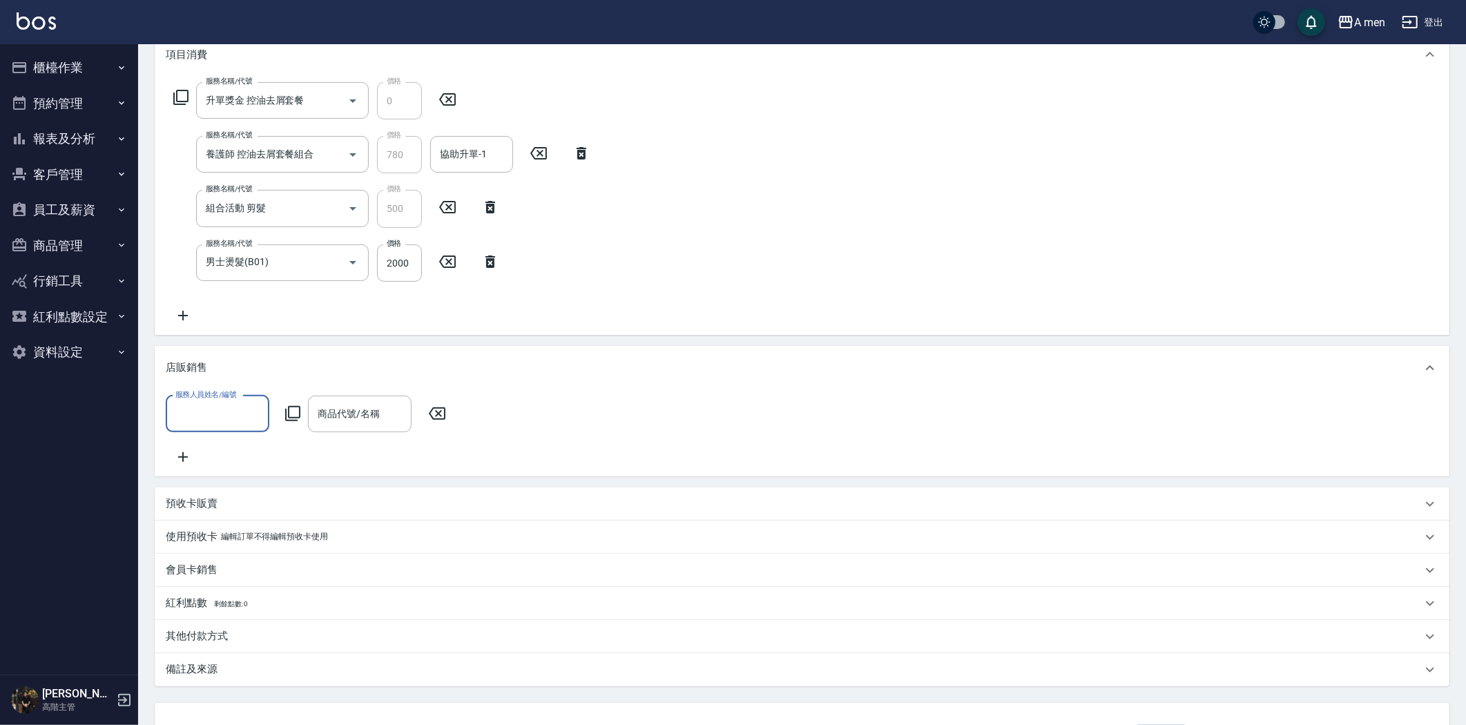
click at [221, 410] on input "服務人員姓名/編號" at bounding box center [217, 414] width 91 height 24
click at [227, 548] on span "Barber bill -006" at bounding box center [207, 555] width 61 height 15
type input "Barber bill-006"
click at [354, 391] on div "服務人員姓名/編號 Barber bill-006 服務人員姓名/編號 商品代號/名稱 商品代號/名稱" at bounding box center [802, 433] width 1295 height 86
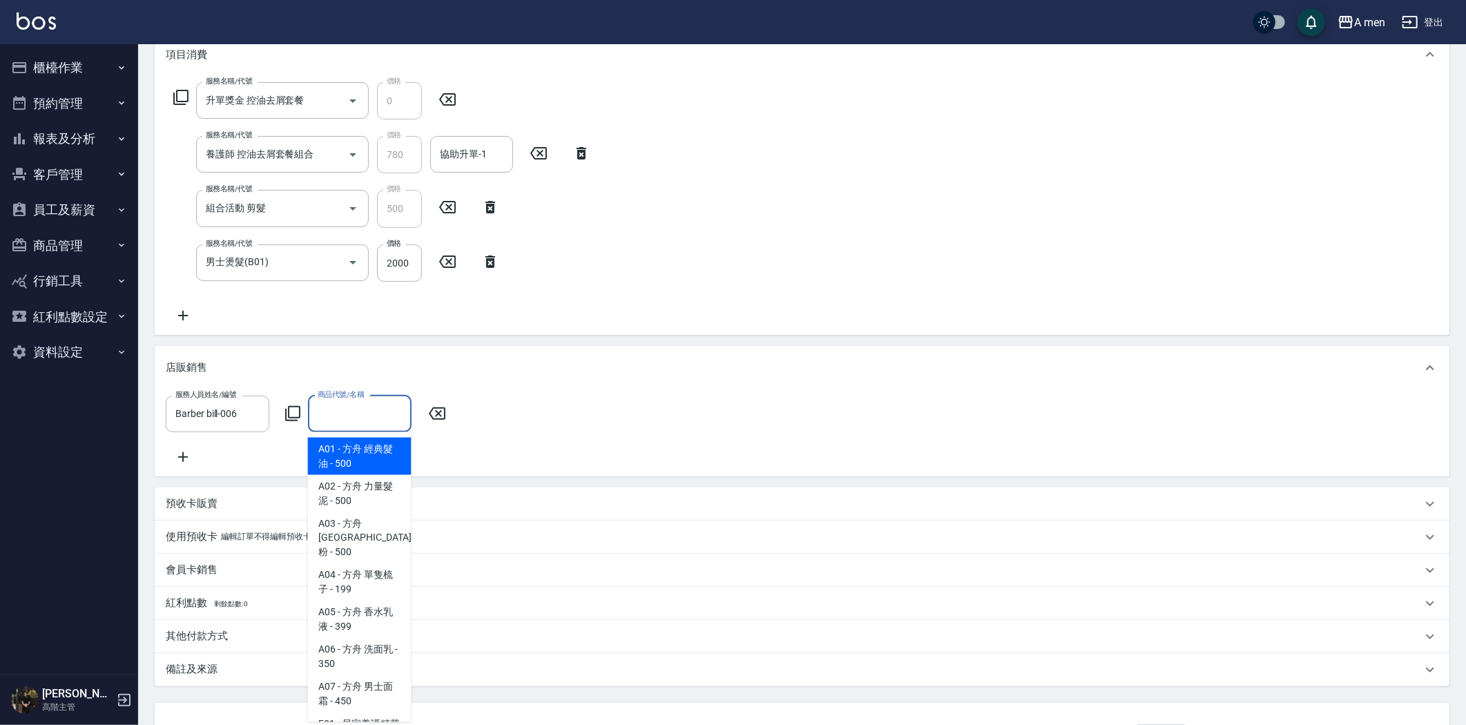
drag, startPoint x: 356, startPoint y: 422, endPoint x: 398, endPoint y: 413, distance: 42.4
click at [356, 423] on input "商品代號/名稱" at bounding box center [359, 414] width 91 height 24
click at [387, 466] on span "A01 - 方舟 經典髮油 - 500" at bounding box center [360, 456] width 104 height 37
type input "方舟 經典髮油"
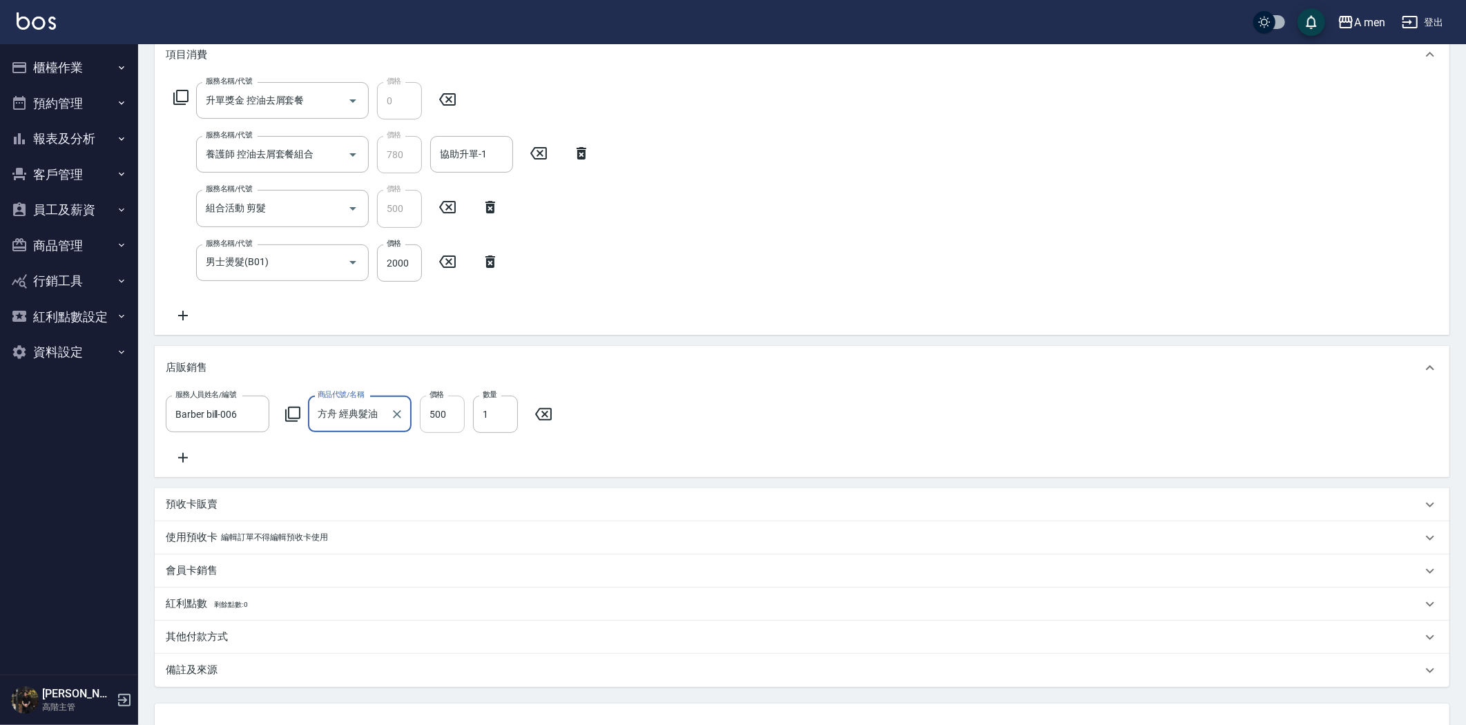
click at [456, 405] on input "500" at bounding box center [442, 414] width 45 height 37
type input "0"
click at [432, 595] on div "項目消費 服務名稱/代號 升單獎金 控油去屑套餐 服務名稱/代號 價格 0 價格 服務名稱/代號 養護師 控油去屑套餐組合 服務名稱/代號 價格 780 價格…" at bounding box center [802, 359] width 1295 height 655
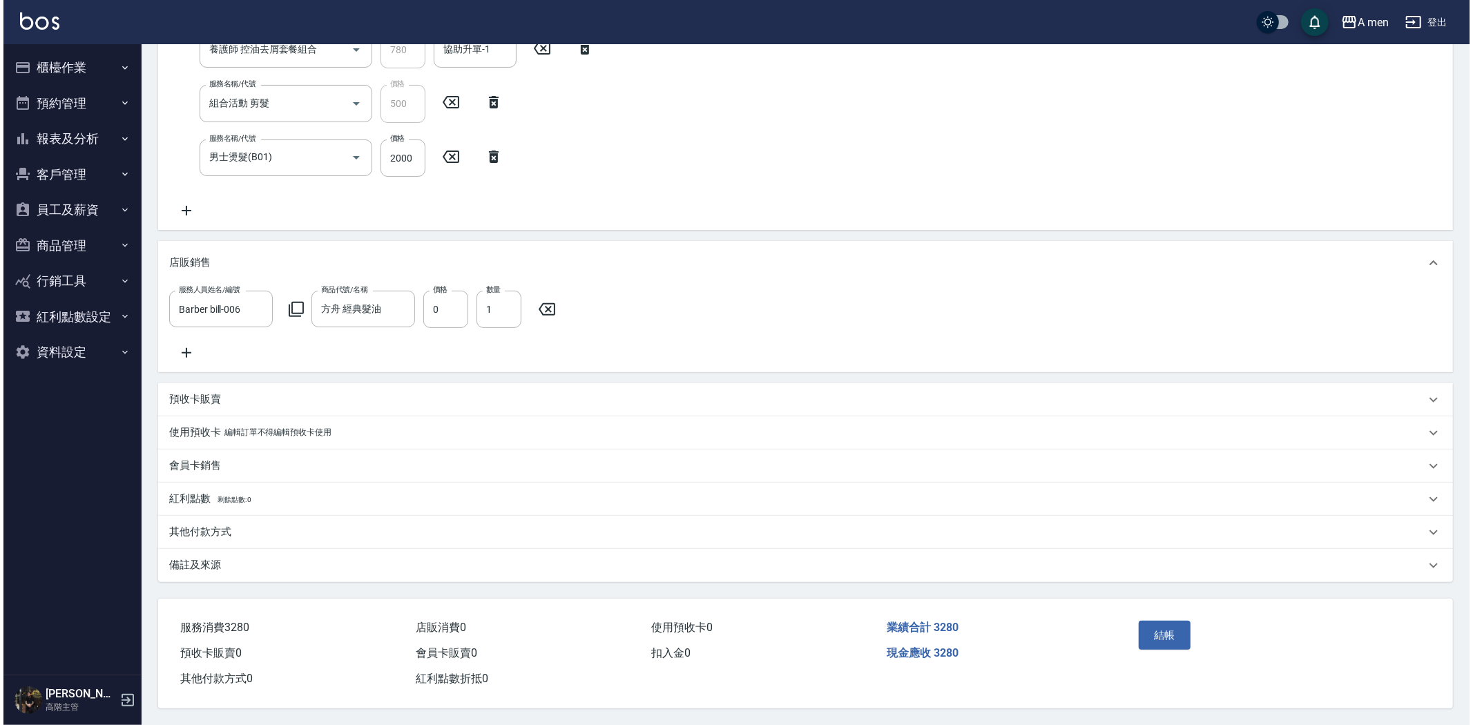
scroll to position [314, 0]
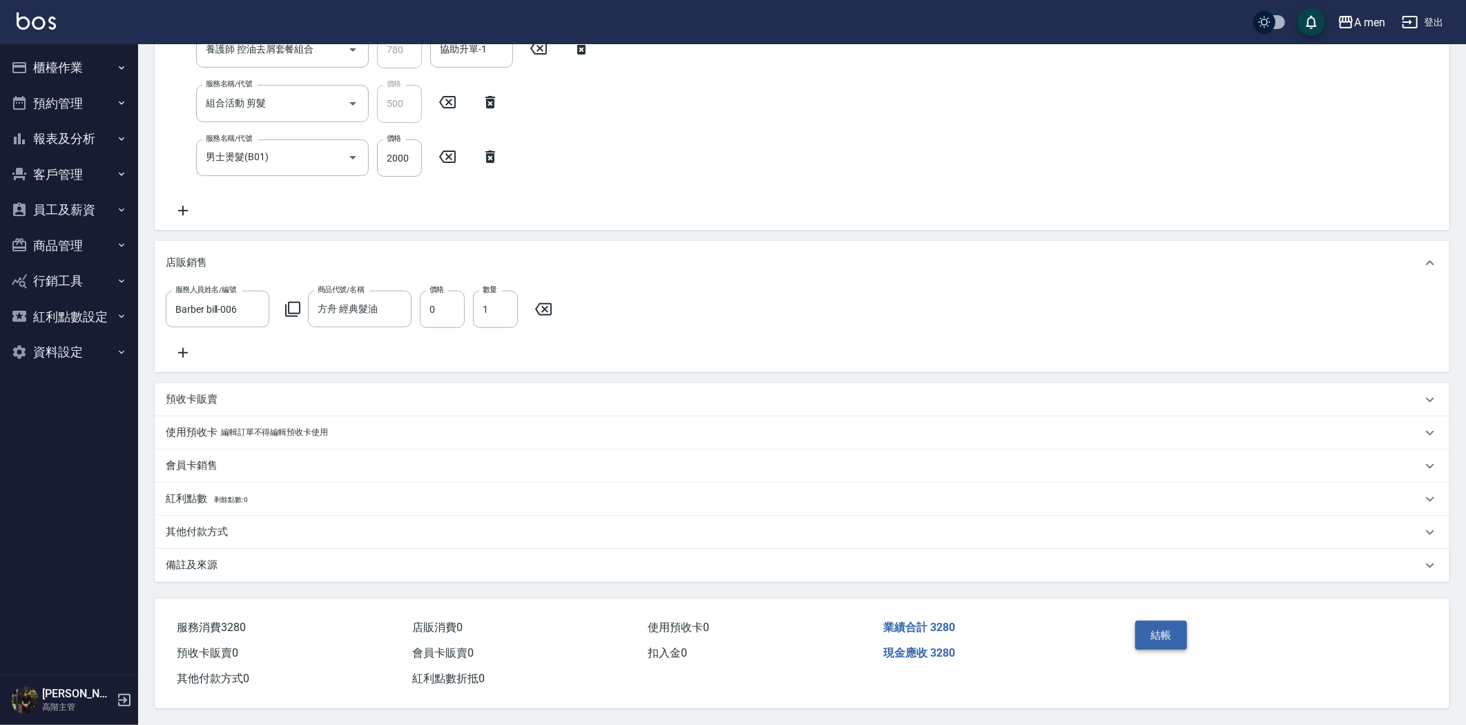
click at [1160, 633] on button "結帳" at bounding box center [1162, 635] width 52 height 29
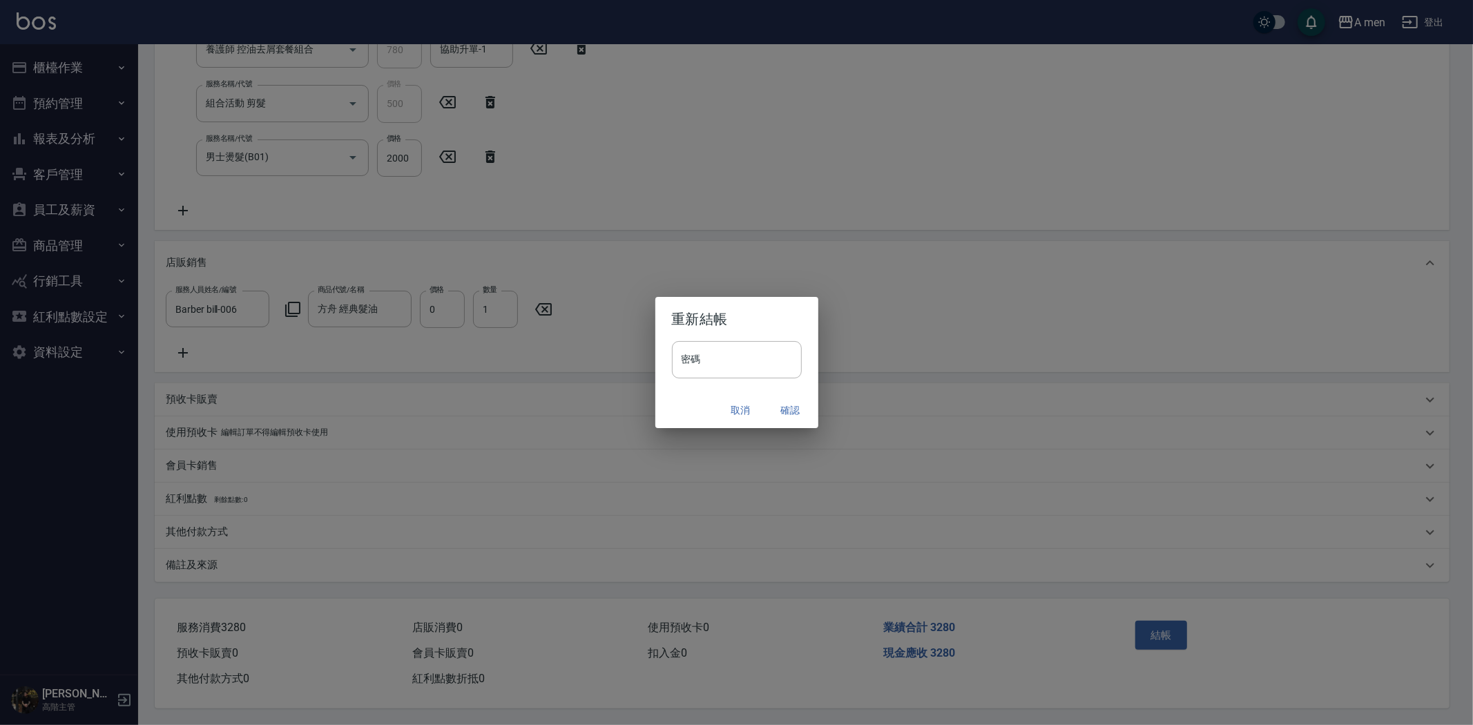
click at [795, 413] on button "確認" at bounding box center [791, 411] width 44 height 26
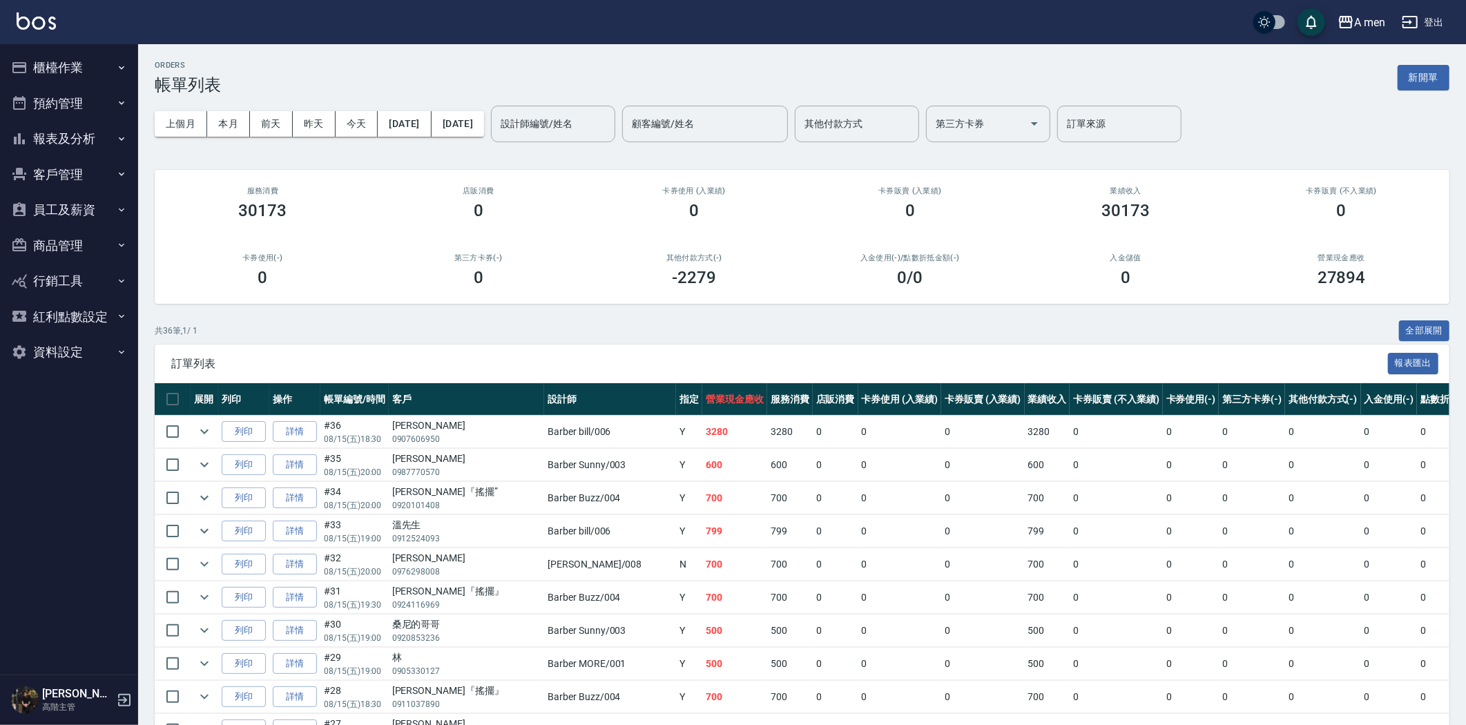
drag, startPoint x: 57, startPoint y: 66, endPoint x: 85, endPoint y: 93, distance: 39.6
click at [57, 66] on button "櫃檯作業" at bounding box center [69, 68] width 127 height 36
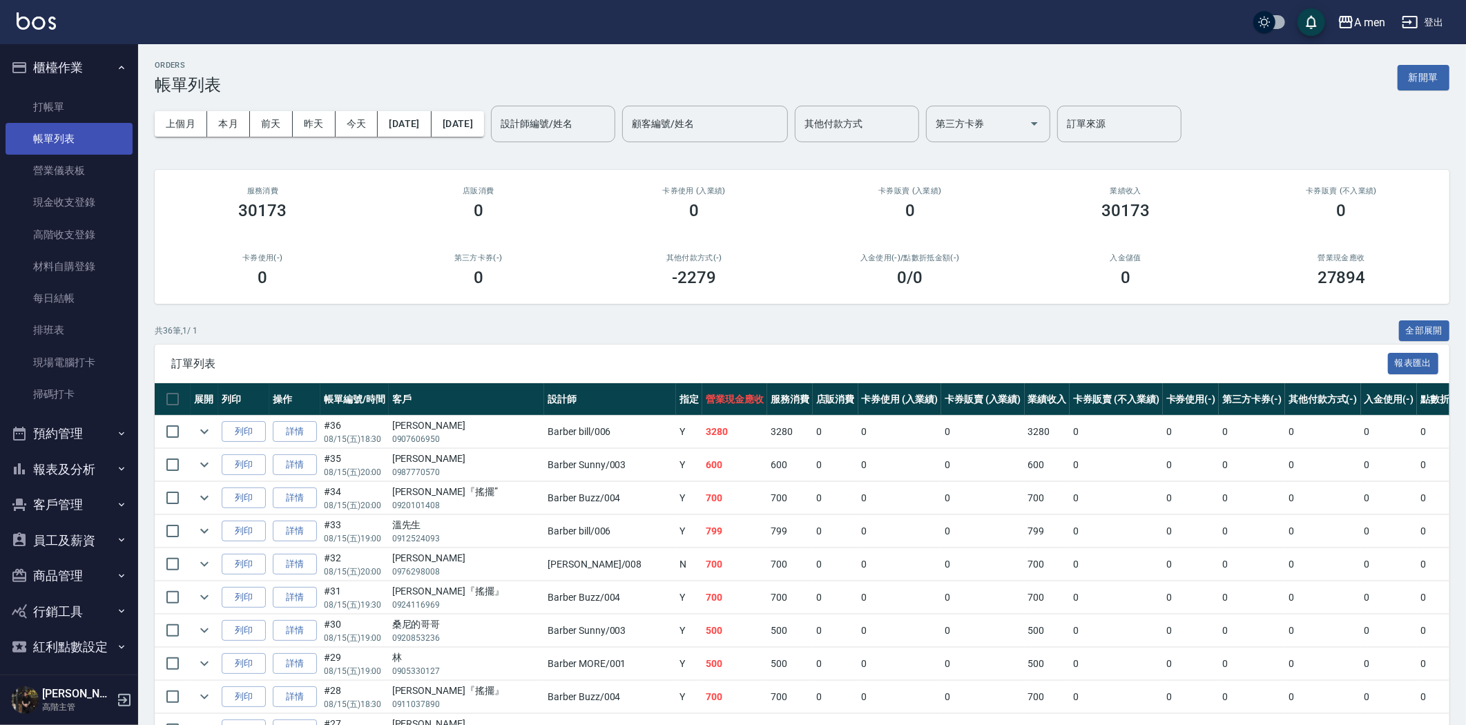
click at [73, 133] on link "帳單列表" at bounding box center [69, 139] width 127 height 32
click at [353, 116] on button "今天" at bounding box center [357, 124] width 43 height 26
click at [81, 437] on button "預約管理" at bounding box center [69, 434] width 127 height 36
click at [79, 486] on link "預約管理" at bounding box center [69, 473] width 127 height 32
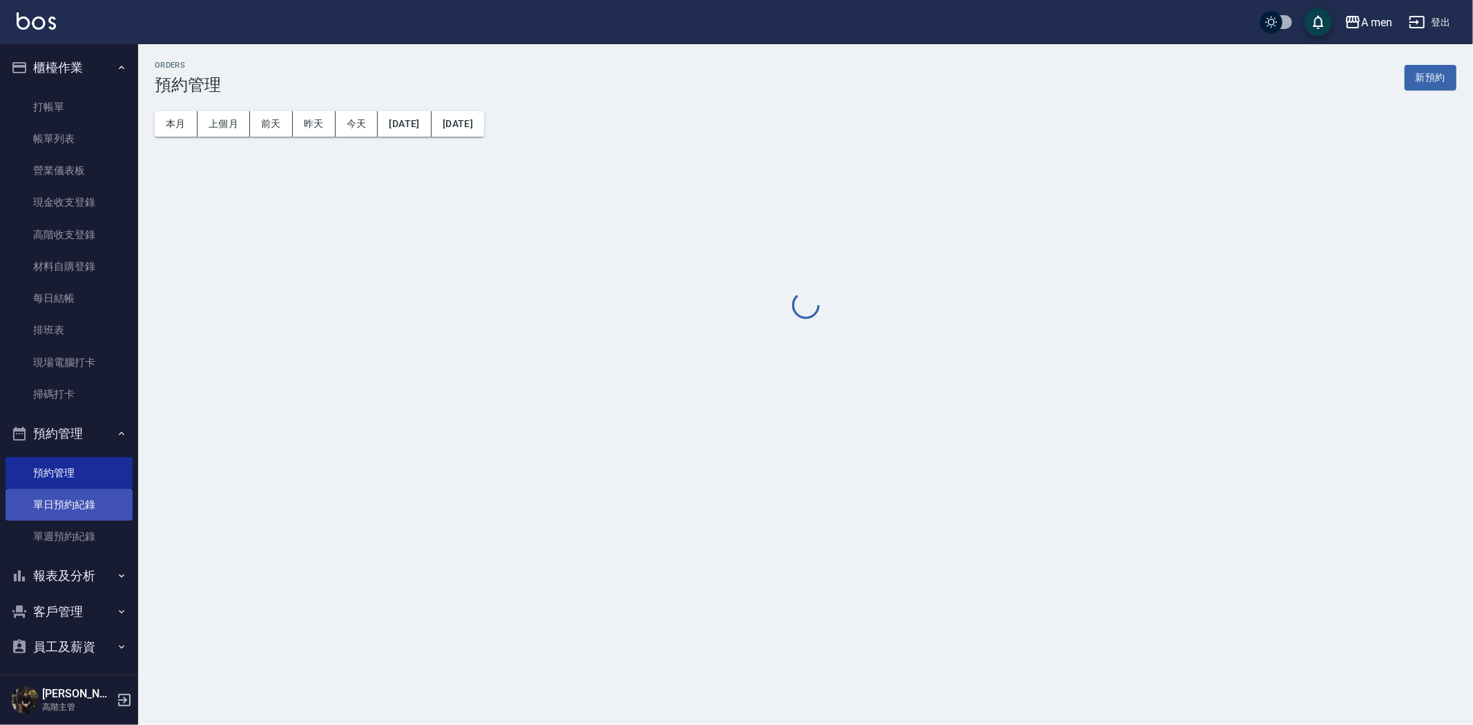
click at [70, 502] on link "單日預約紀錄" at bounding box center [69, 505] width 127 height 32
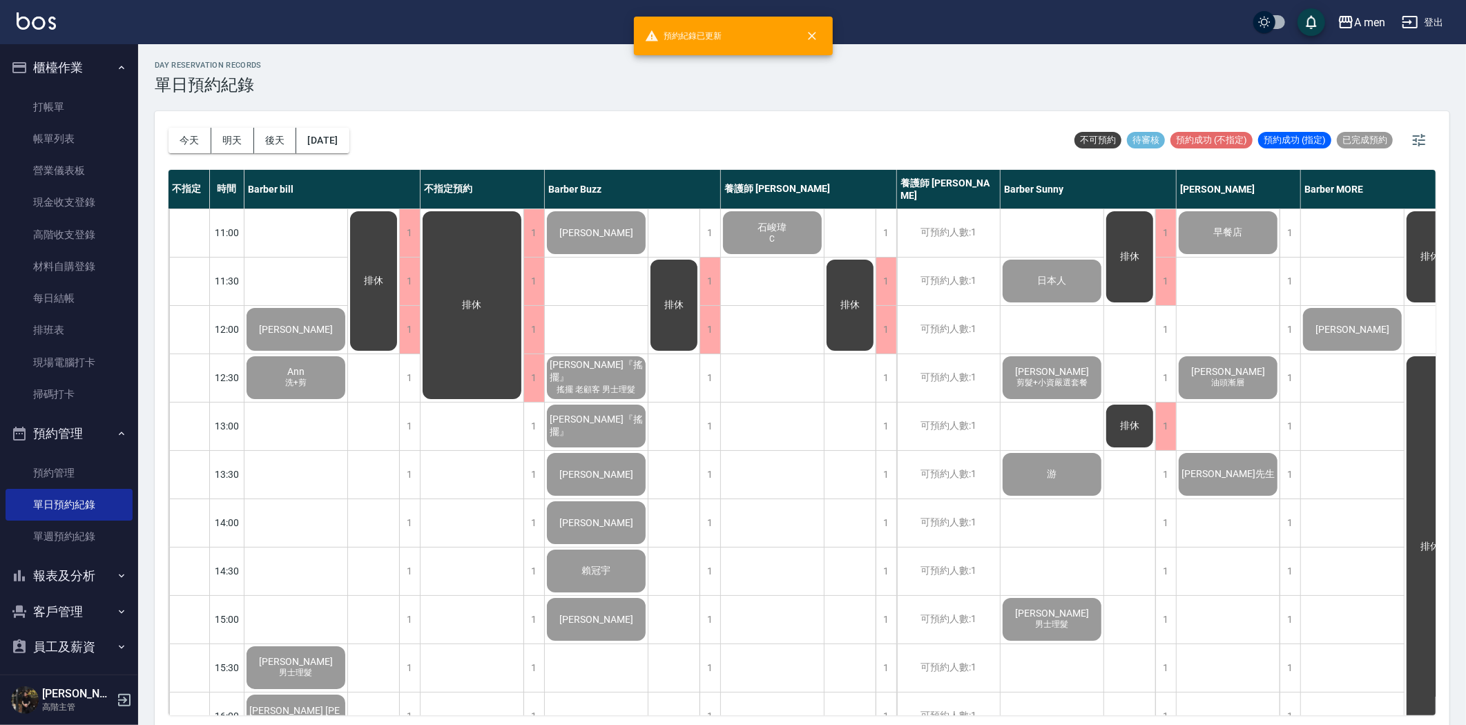
click at [193, 147] on button "今天" at bounding box center [190, 141] width 43 height 26
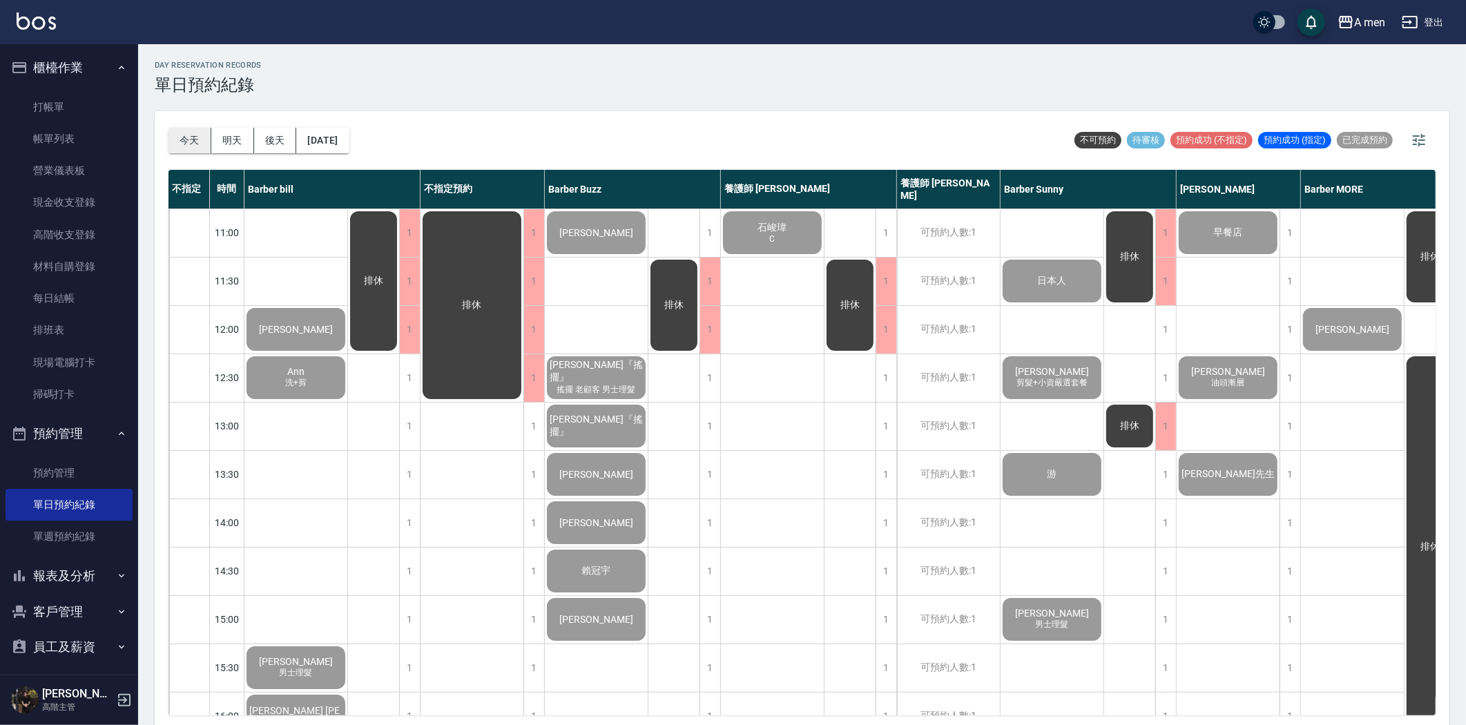
click at [191, 147] on button "今天" at bounding box center [190, 141] width 43 height 26
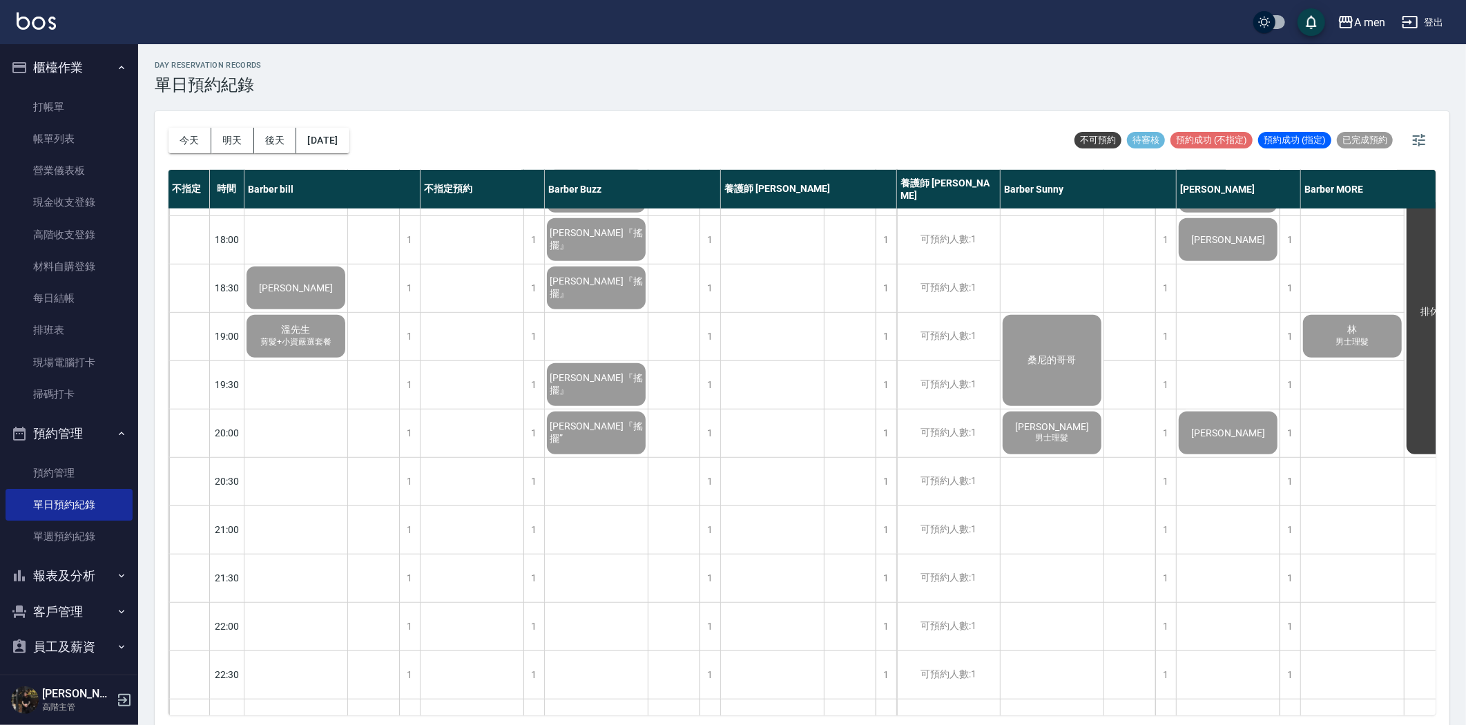
scroll to position [714, 0]
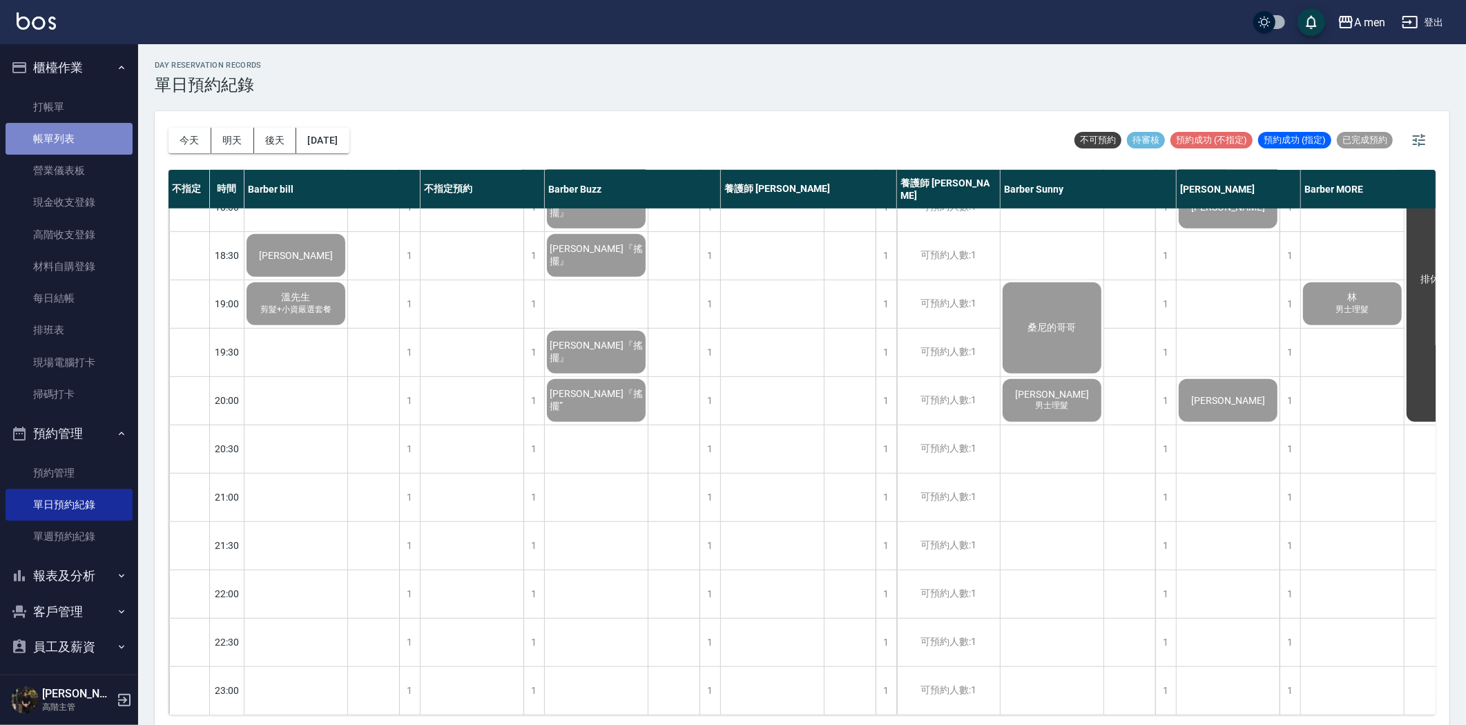
click at [80, 140] on link "帳單列表" at bounding box center [69, 139] width 127 height 32
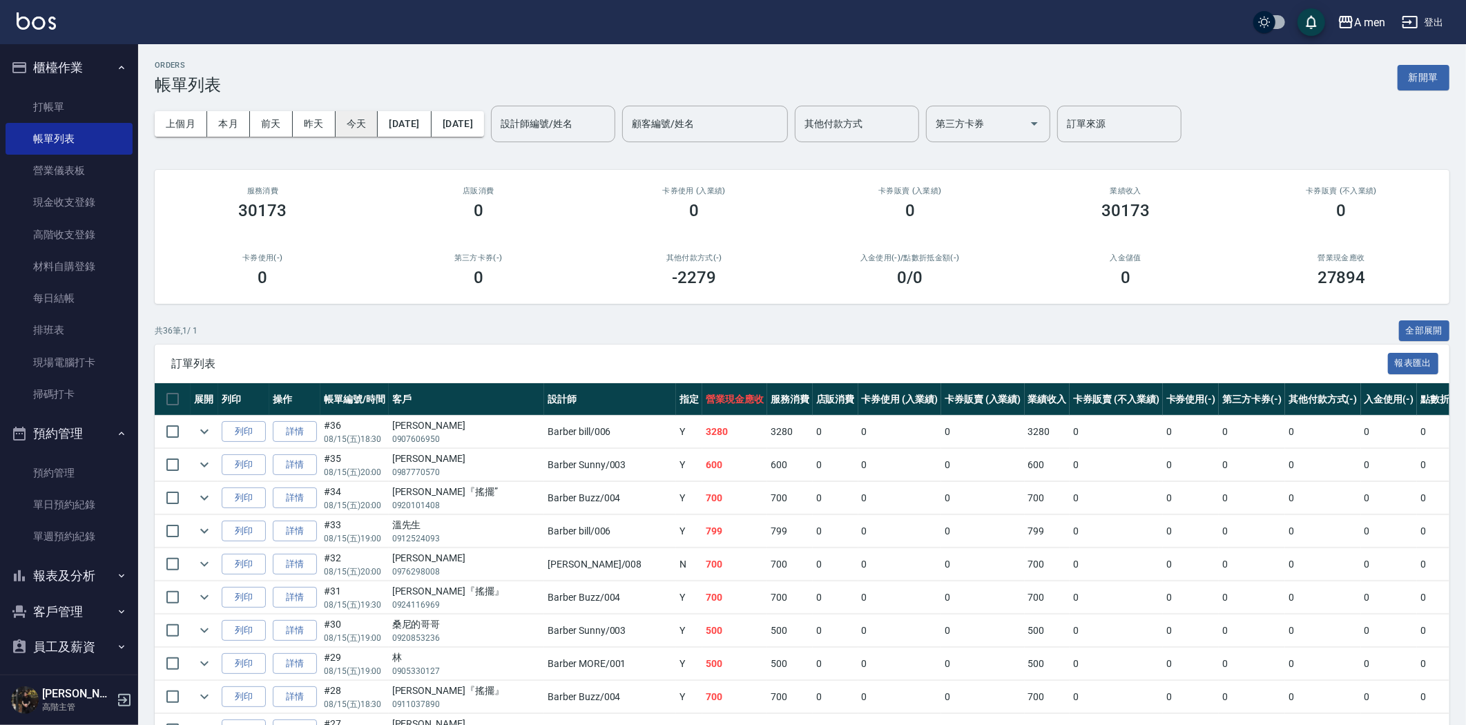
click at [366, 117] on button "今天" at bounding box center [357, 124] width 43 height 26
click at [534, 265] on div "第三方卡券(-) 0" at bounding box center [479, 270] width 216 height 67
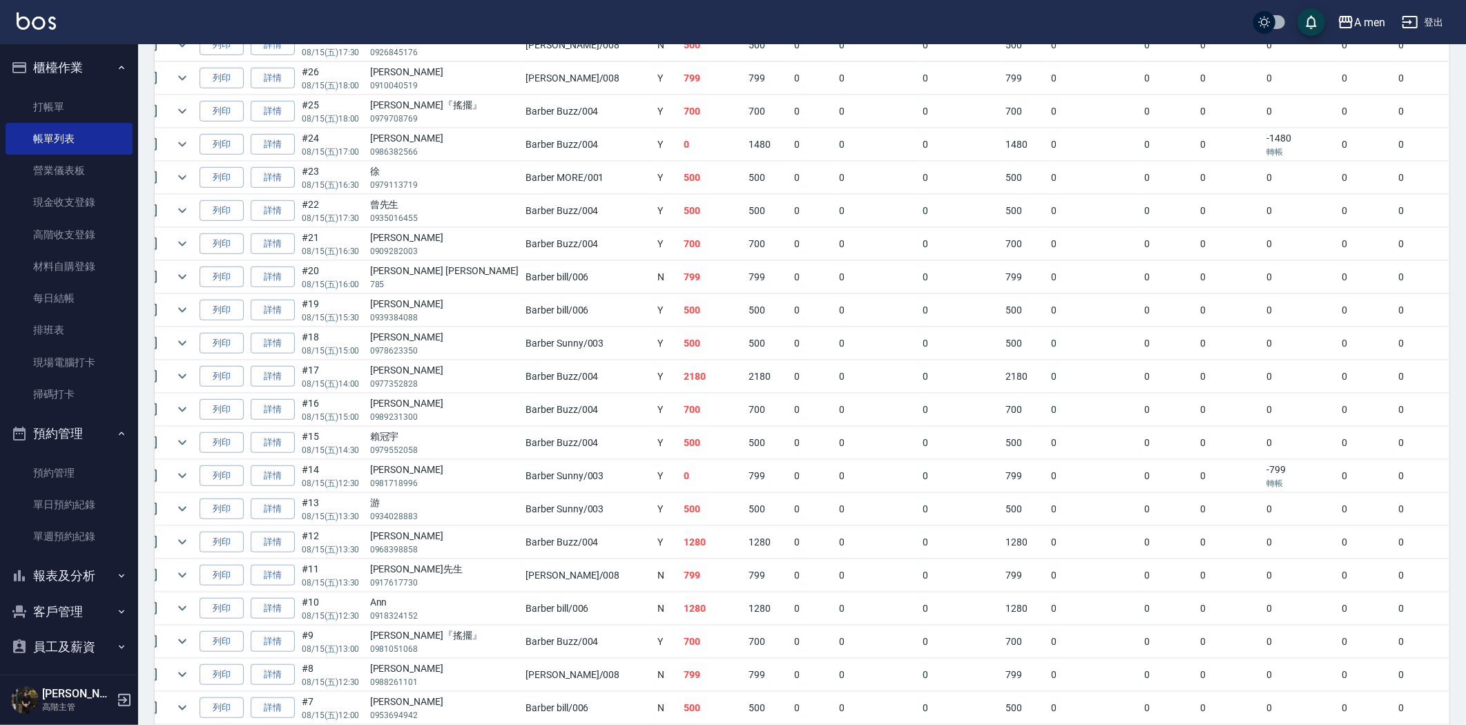
scroll to position [647, 0]
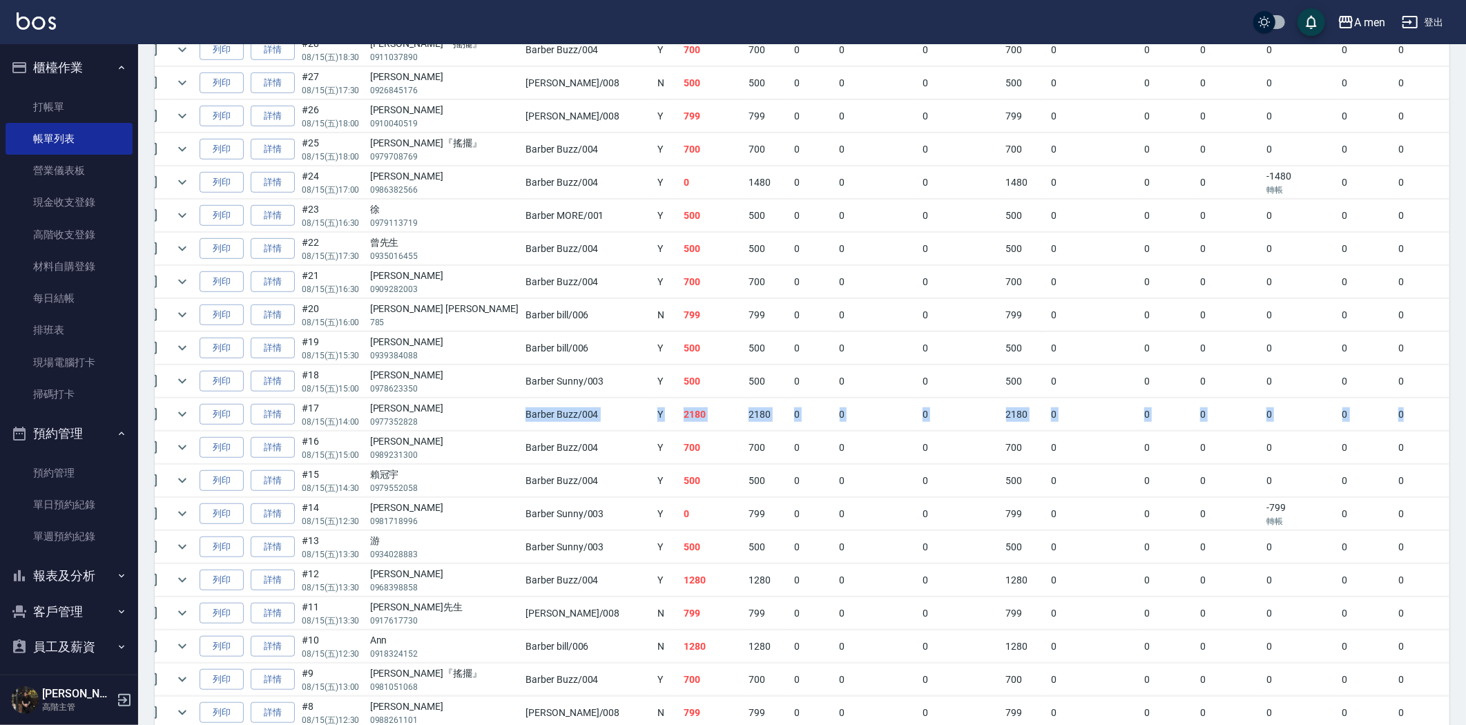
drag, startPoint x: 568, startPoint y: 429, endPoint x: 1295, endPoint y: 423, distance: 726.7
click at [1295, 423] on tr "列印 詳情 #17 08/15 (五) 14:00 [PERSON_NAME] 0977352828 Barber Buzz /004 Y 2180 2180…" at bounding box center [855, 415] width 1444 height 32
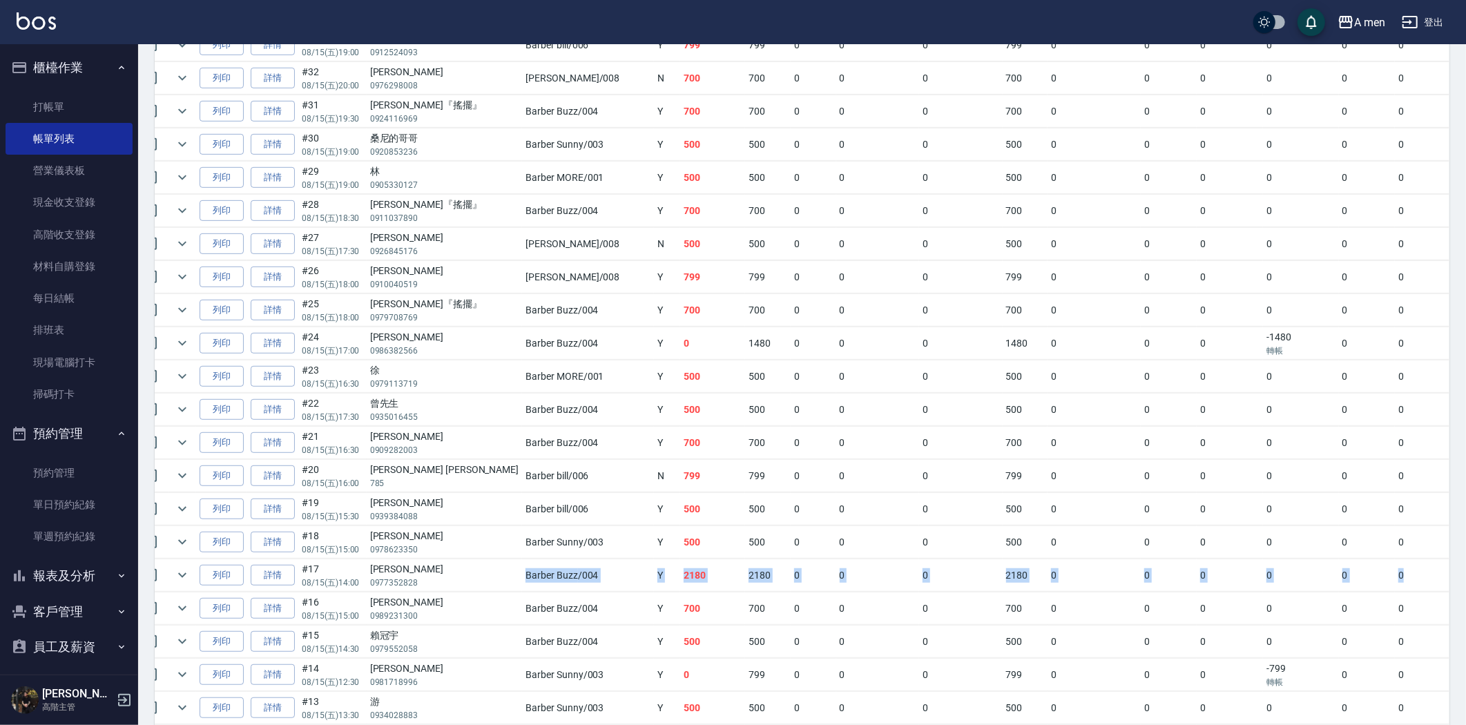
scroll to position [571, 0]
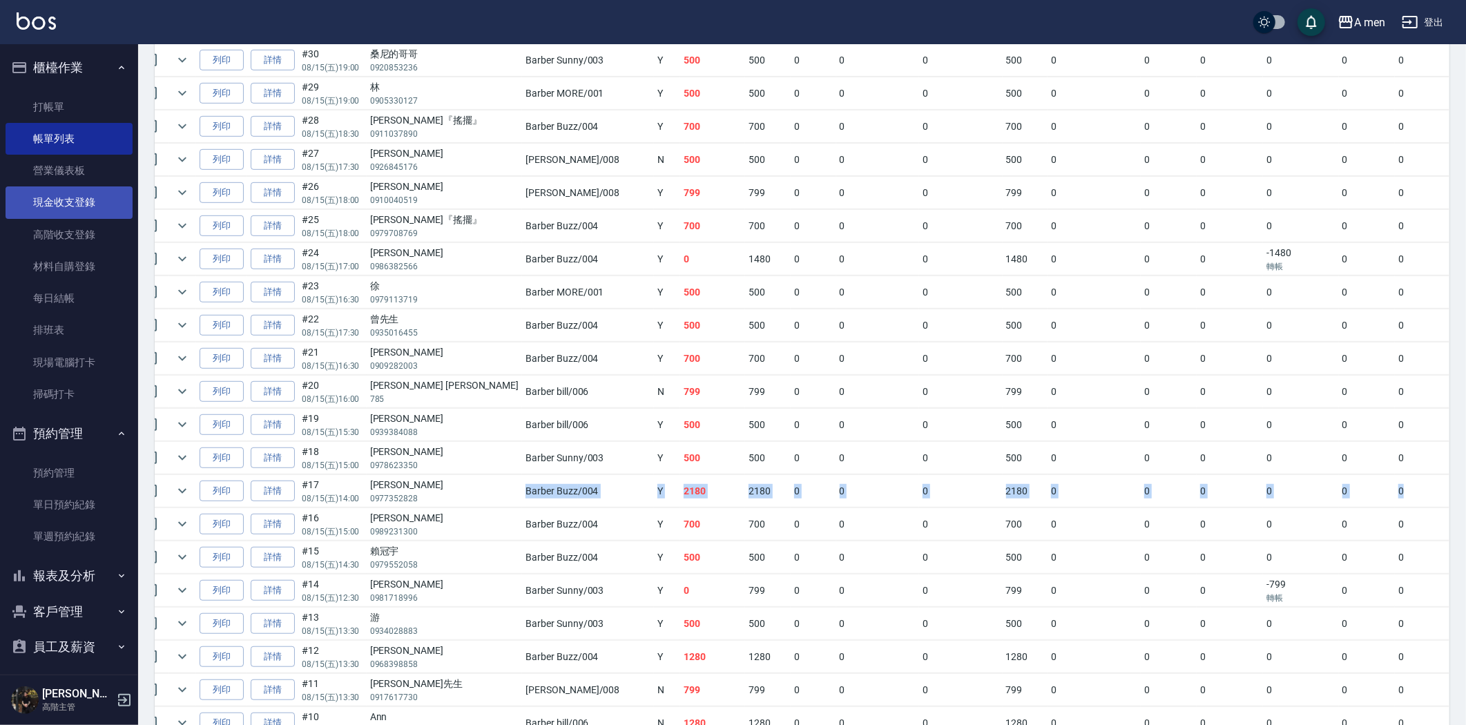
click at [94, 199] on link "現金收支登錄" at bounding box center [69, 203] width 127 height 32
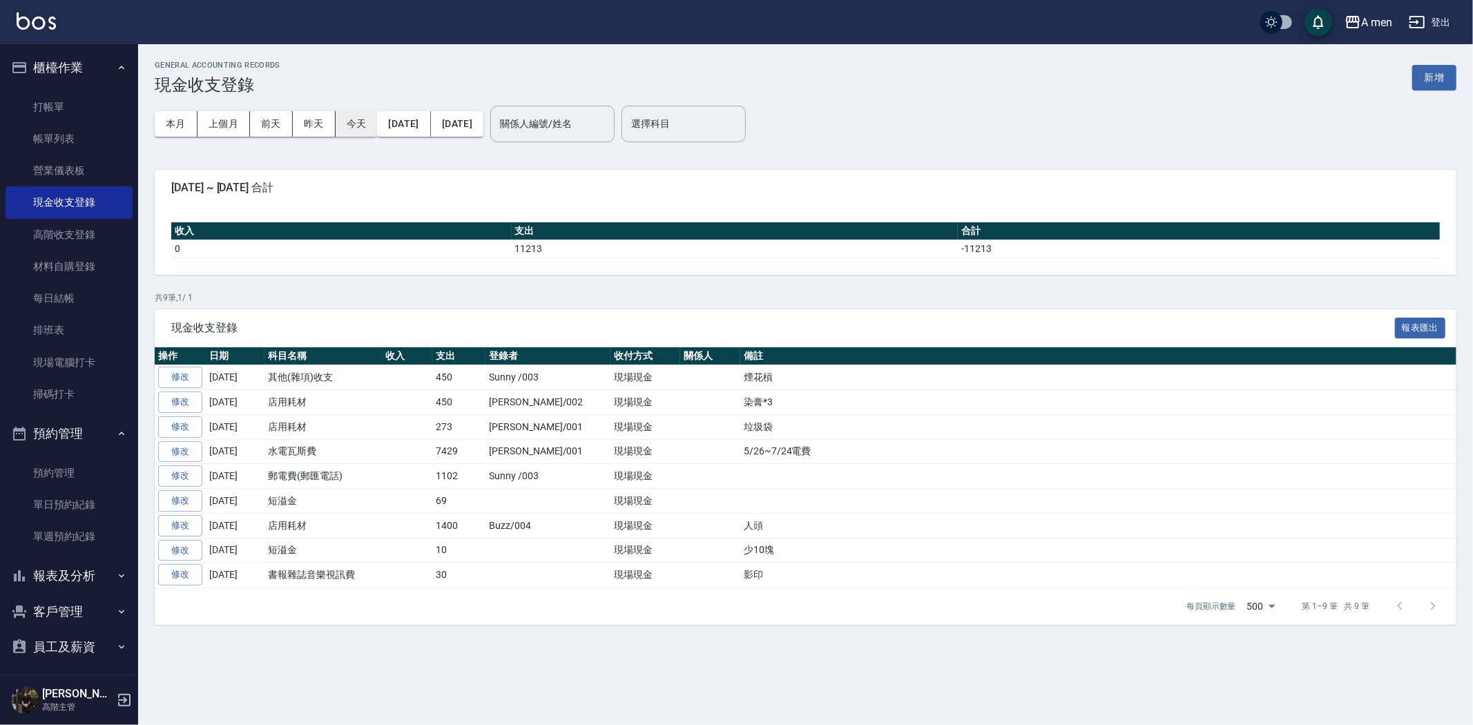
click at [356, 126] on button "今天" at bounding box center [357, 124] width 42 height 26
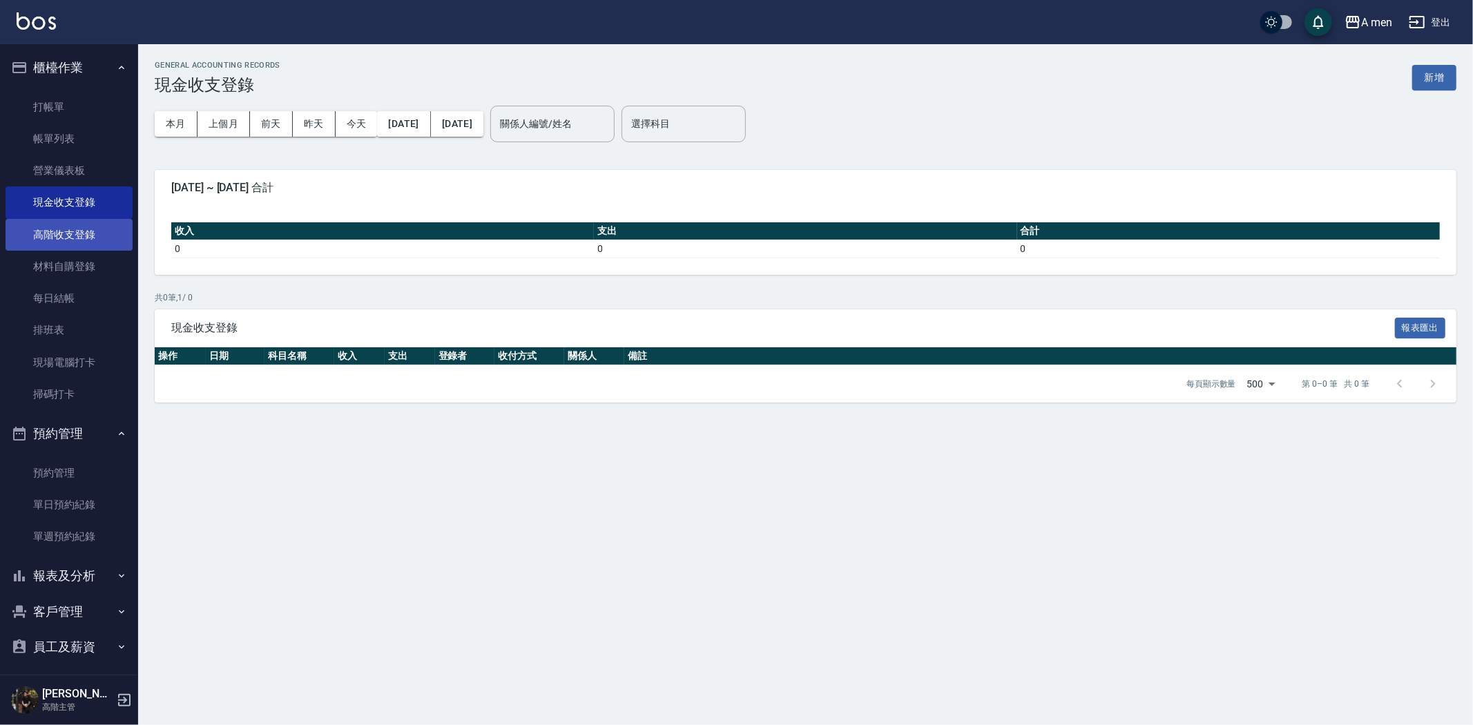
click at [79, 239] on link "高階收支登錄" at bounding box center [69, 235] width 127 height 32
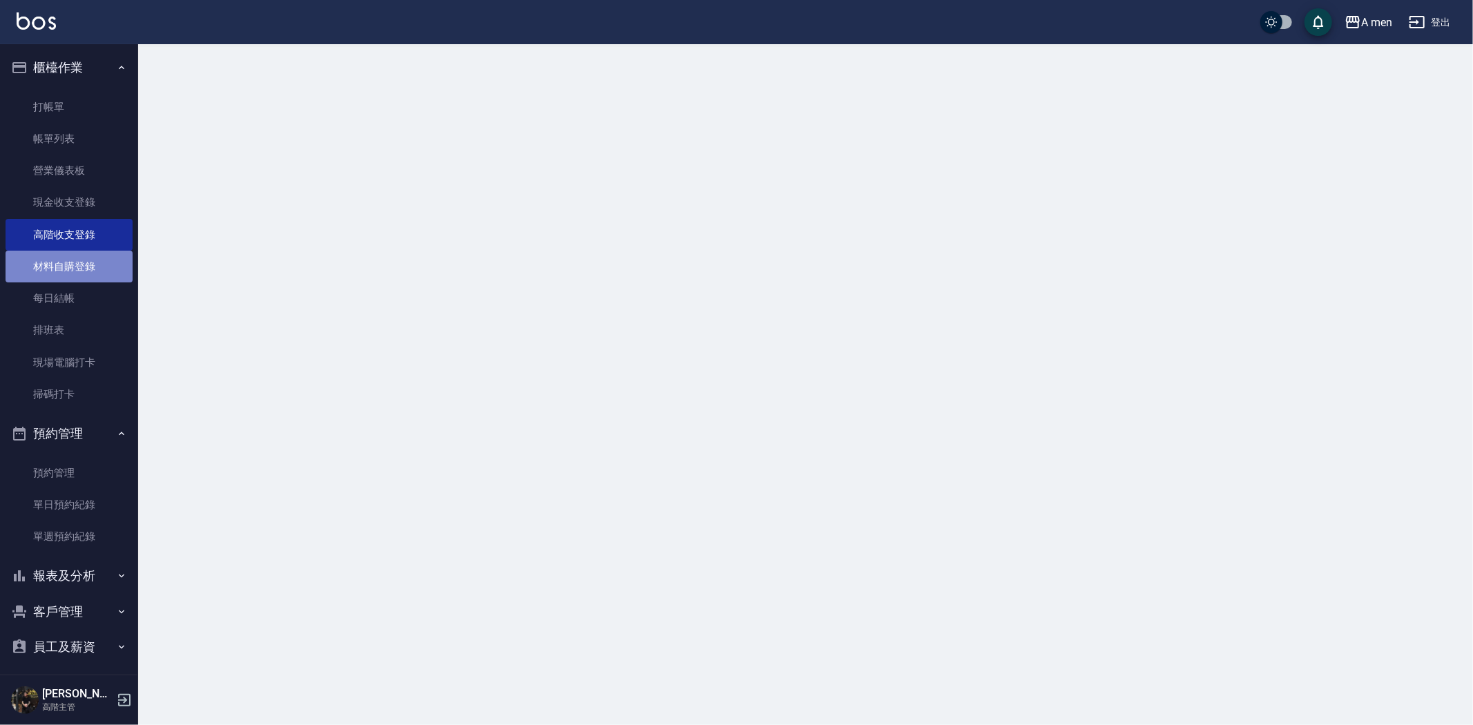
click at [84, 274] on link "材料自購登錄" at bounding box center [69, 267] width 127 height 32
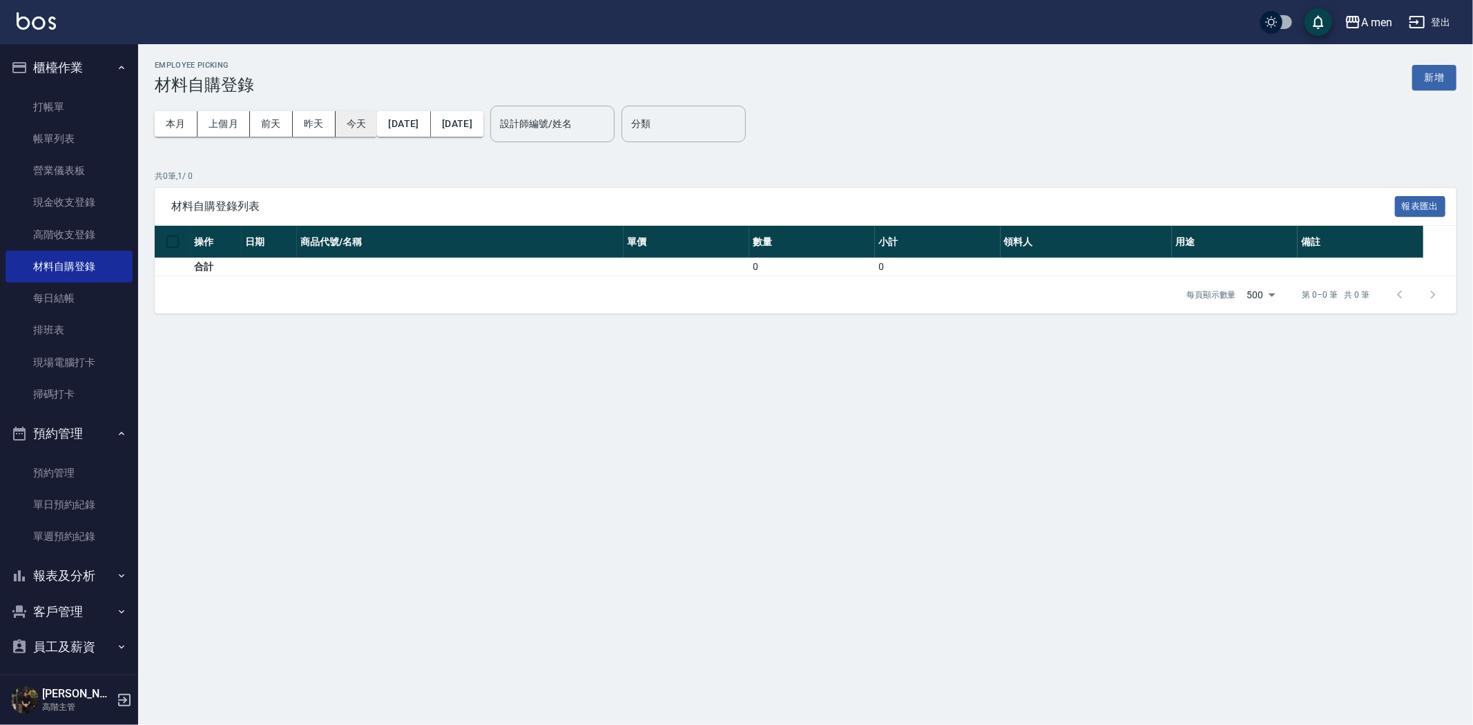
click at [362, 119] on button "今天" at bounding box center [357, 124] width 42 height 26
click at [39, 102] on link "打帳單" at bounding box center [69, 107] width 127 height 32
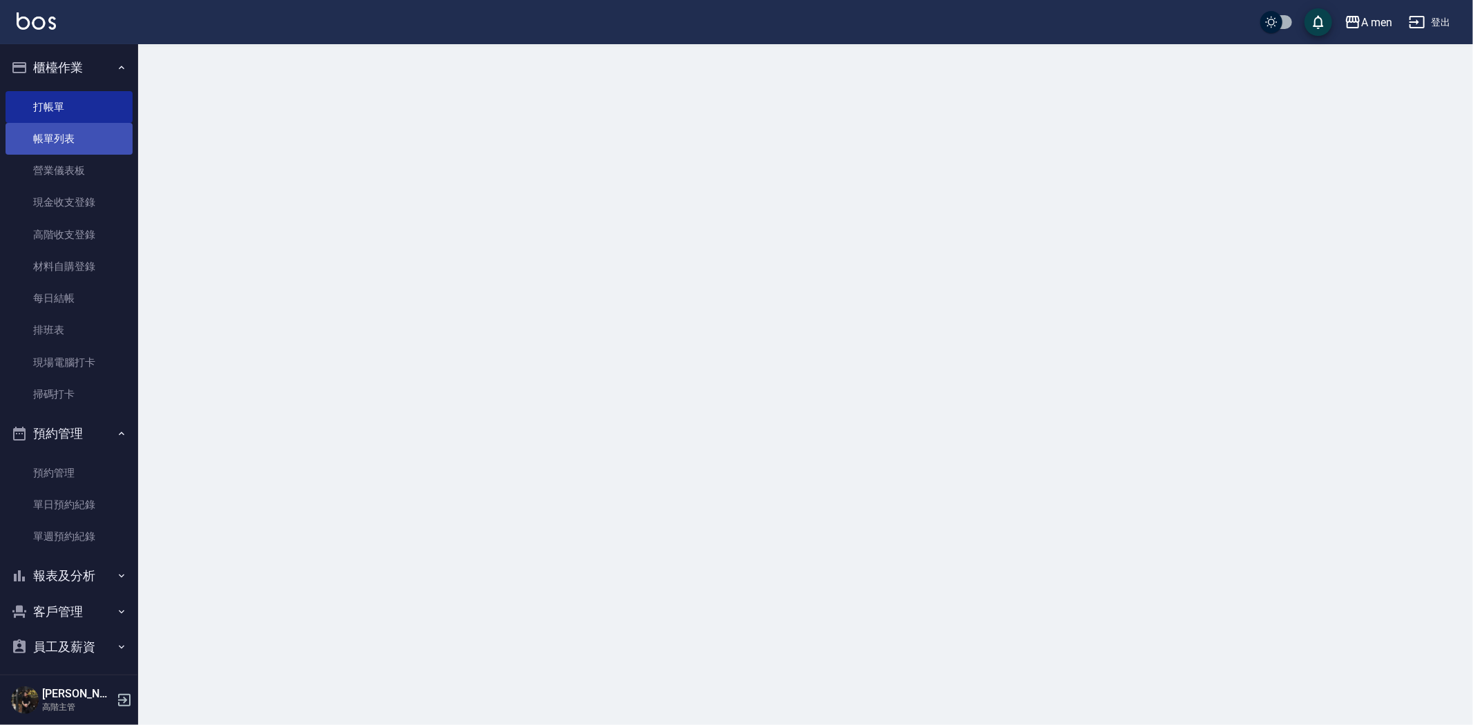
click at [86, 146] on link "帳單列表" at bounding box center [69, 139] width 127 height 32
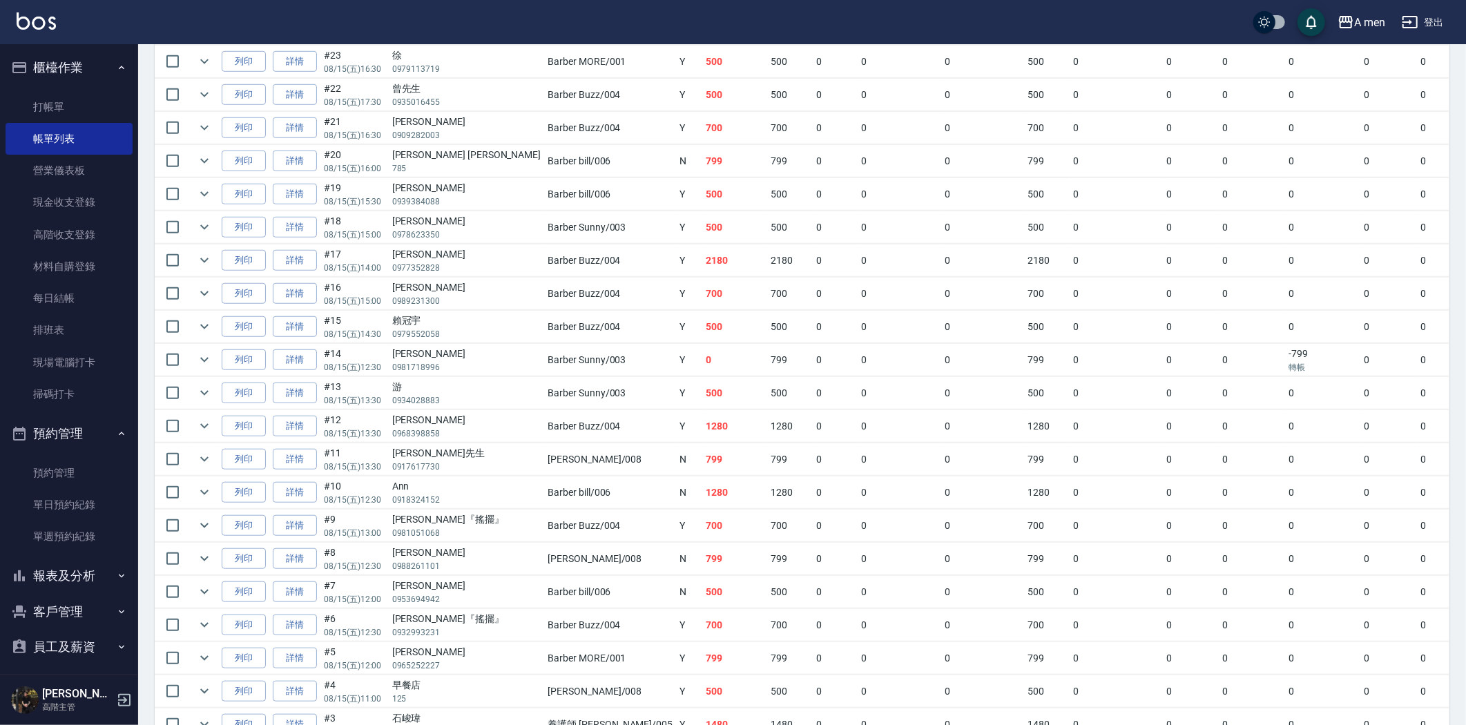
scroll to position [724, 0]
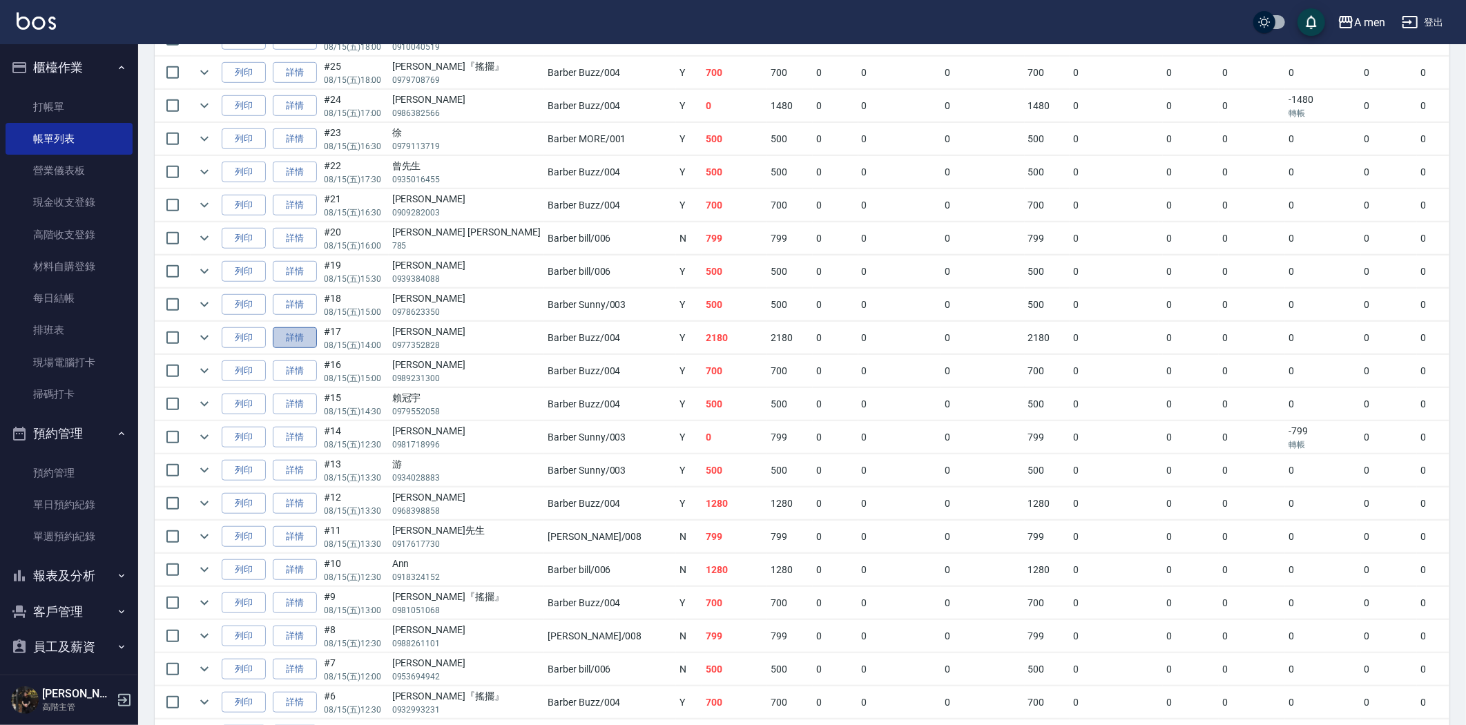
click at [292, 336] on link "詳情" at bounding box center [295, 337] width 44 height 21
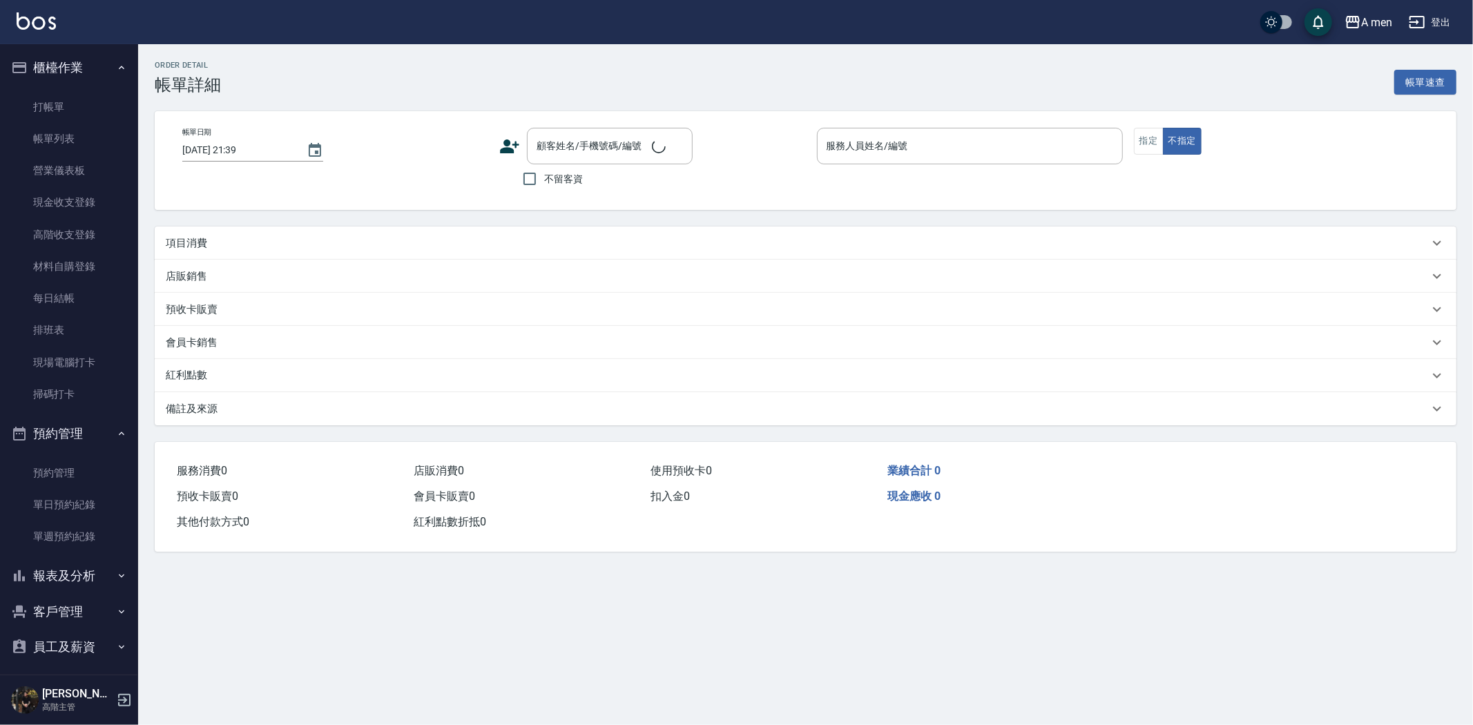
type input "[DATE] 14:00"
type input "Barber Buzz-004"
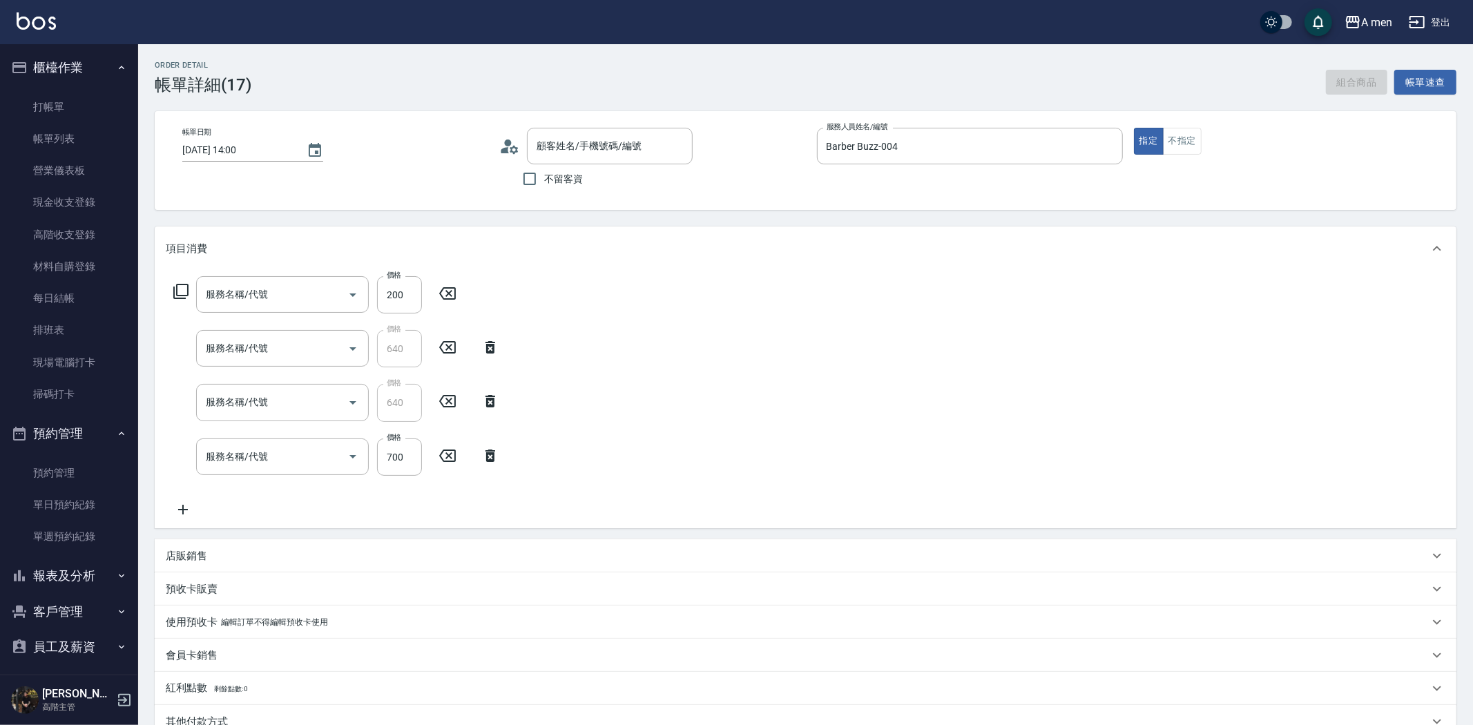
type input "[PERSON_NAME]/0977352828/null"
type input "養護師 額外開發"
type input "養護師 換爸 洗頭獎金"
type input "養護師 換爸 做臉獎金"
type input "男士理髮(A01)"
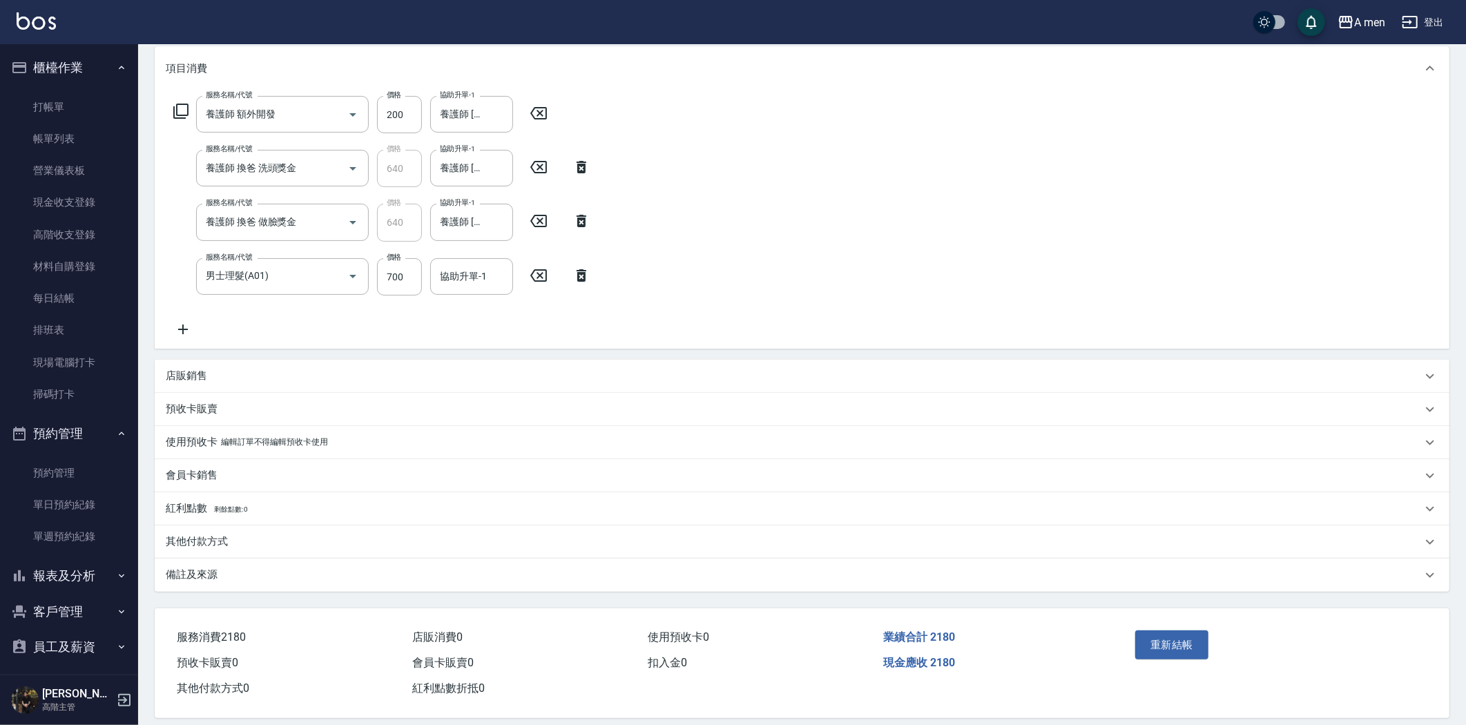
scroll to position [194, 0]
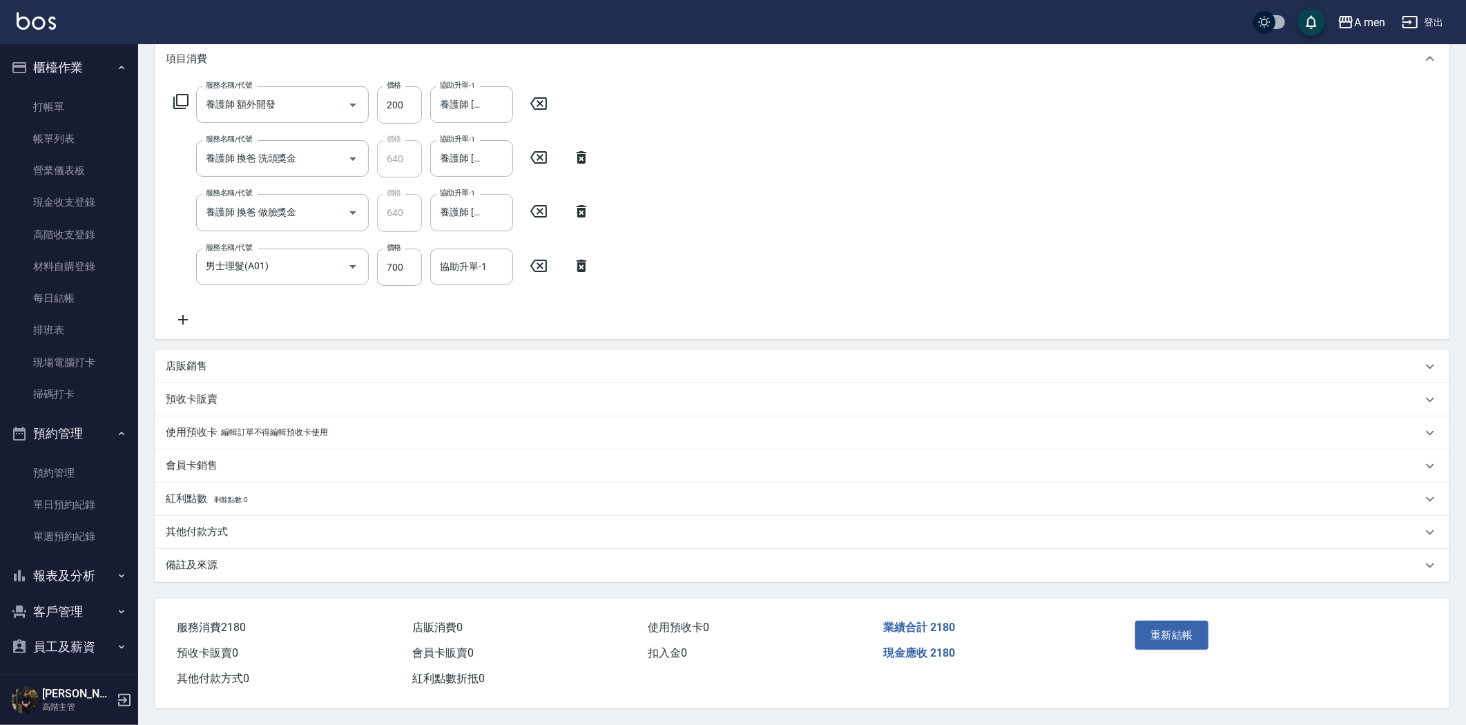
click at [251, 529] on div "其他付款方式" at bounding box center [794, 532] width 1256 height 15
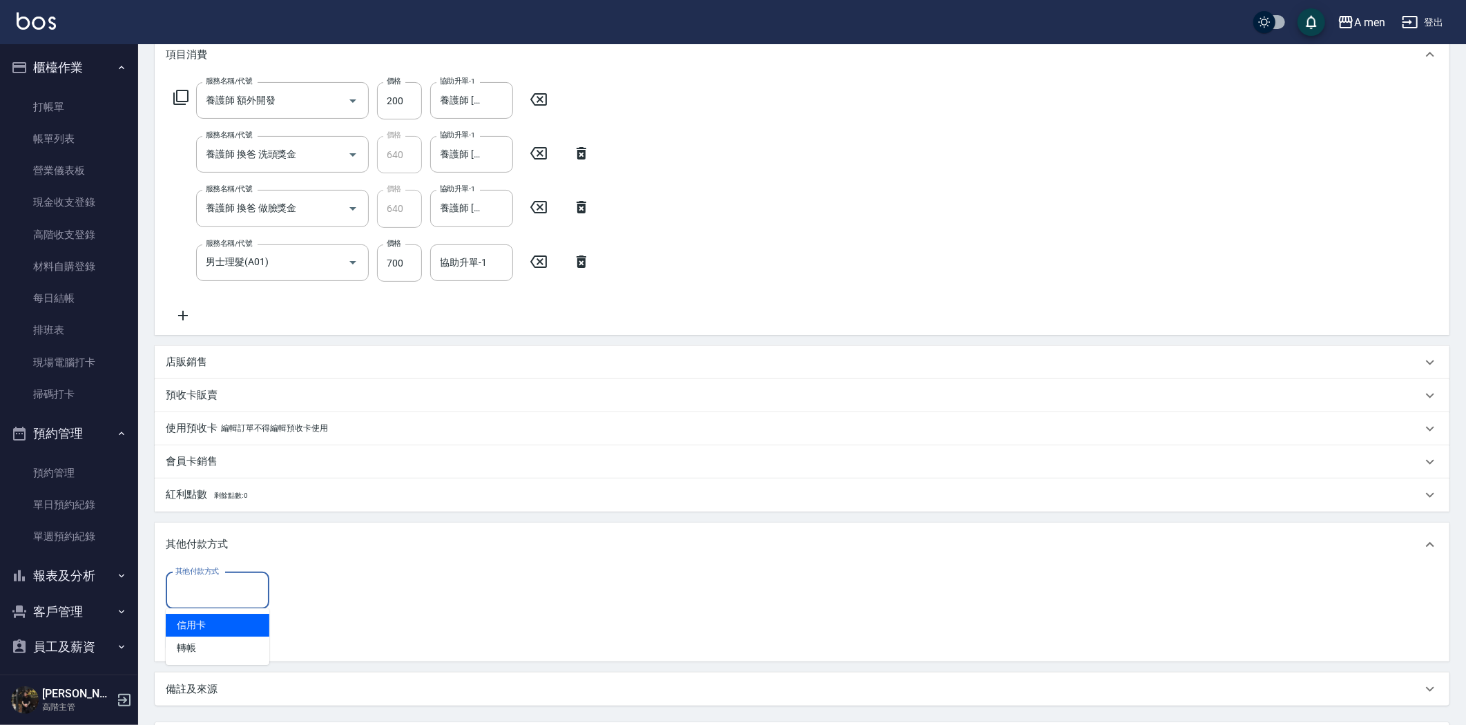
click at [195, 590] on input "其他付款方式" at bounding box center [217, 591] width 91 height 24
click at [183, 643] on span "轉帳" at bounding box center [218, 648] width 104 height 23
type input "轉帳"
click at [340, 596] on input "0" at bounding box center [330, 591] width 104 height 37
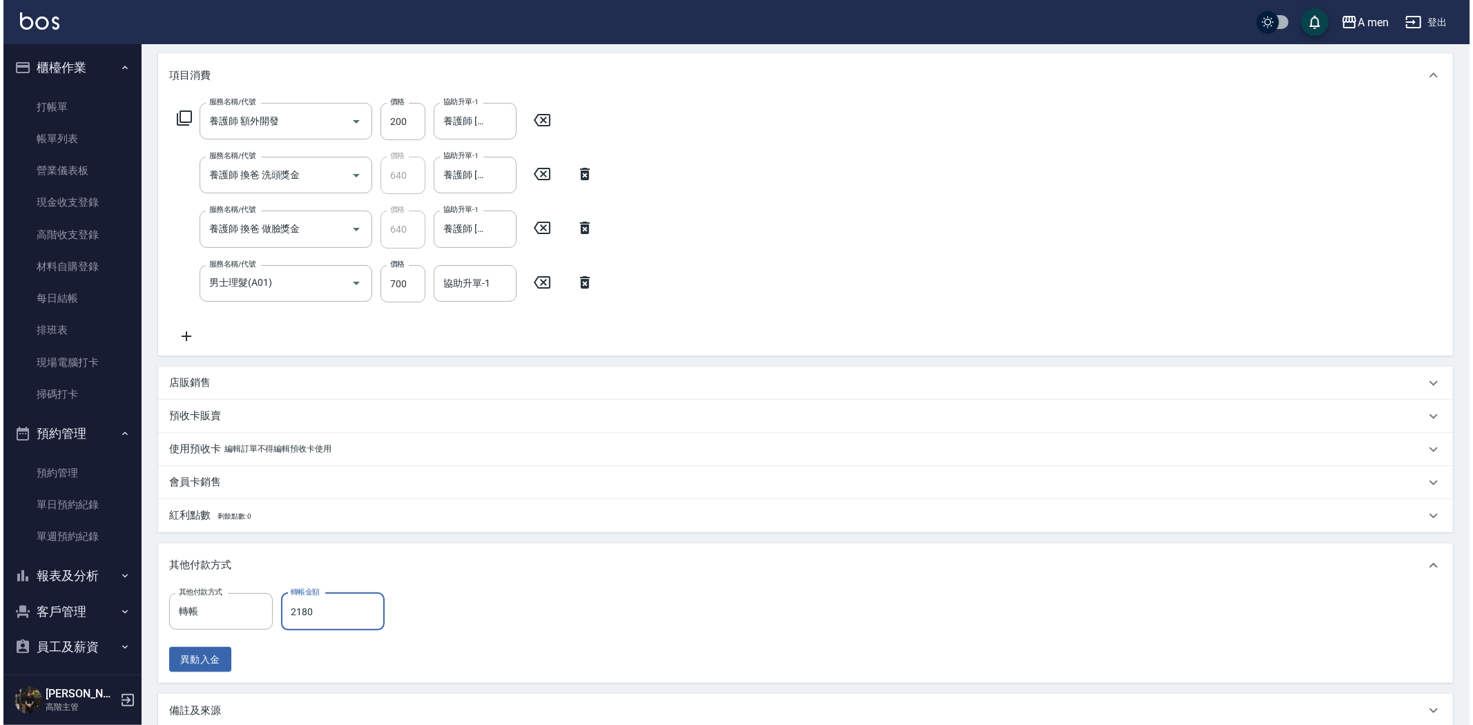
scroll to position [323, 0]
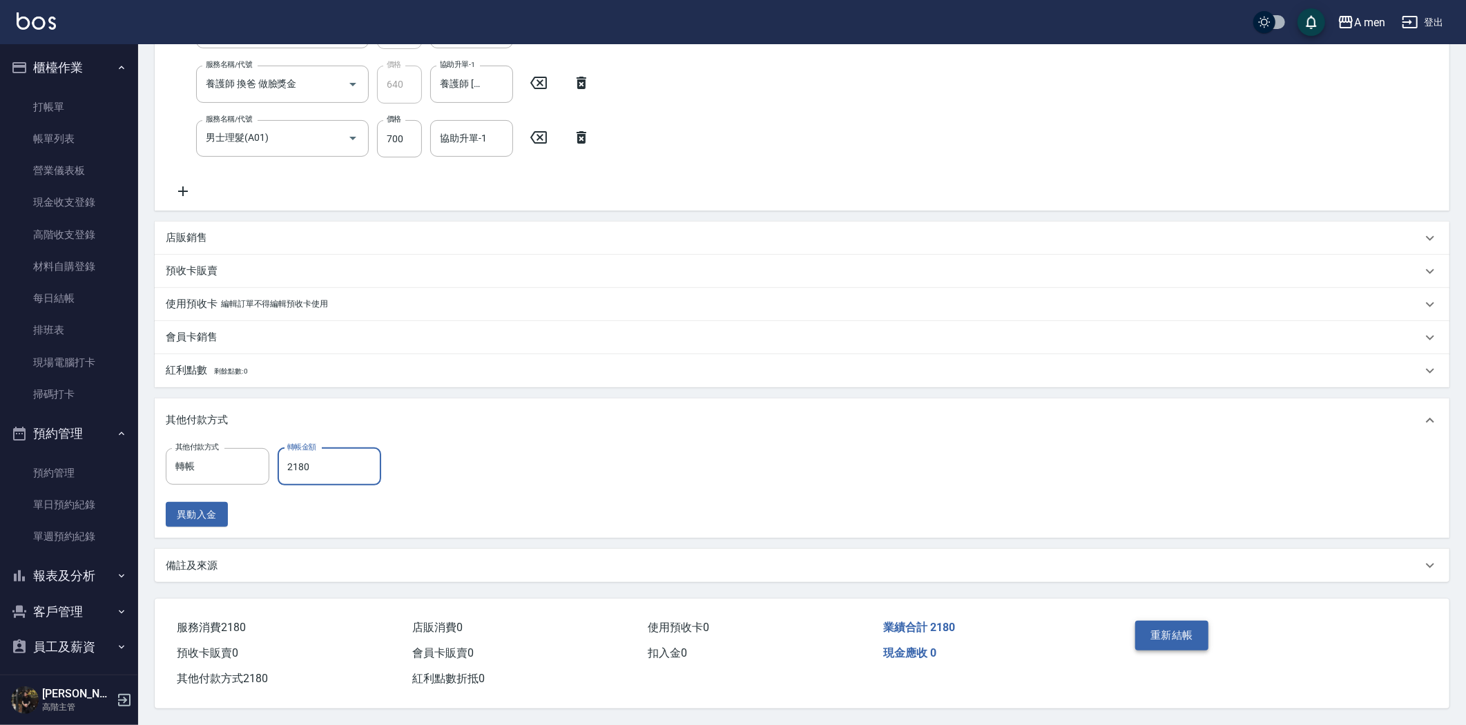
type input "2180"
click at [1164, 640] on button "重新結帳" at bounding box center [1172, 635] width 73 height 29
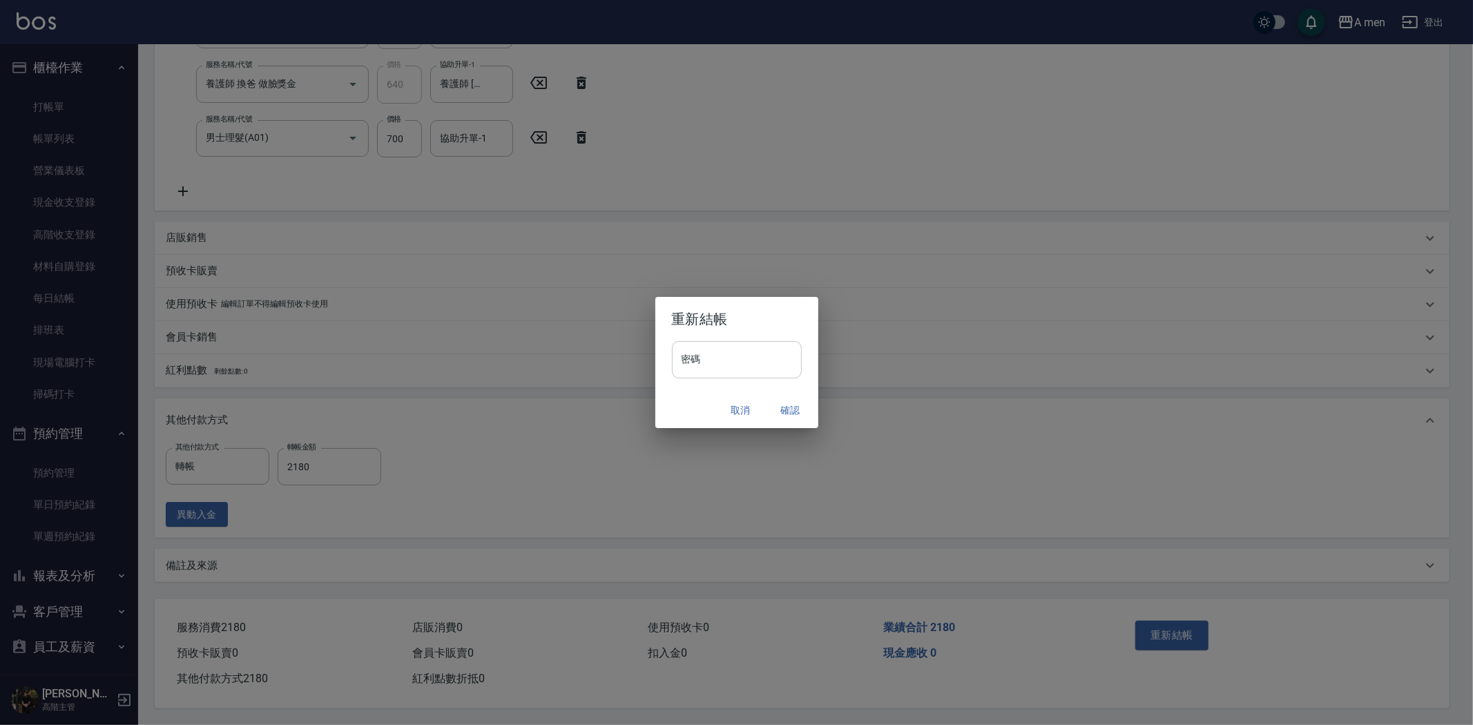
click at [763, 370] on input "密碼" at bounding box center [737, 359] width 130 height 37
type input "*"
type input "**********"
click at [783, 410] on button "確認" at bounding box center [791, 411] width 44 height 26
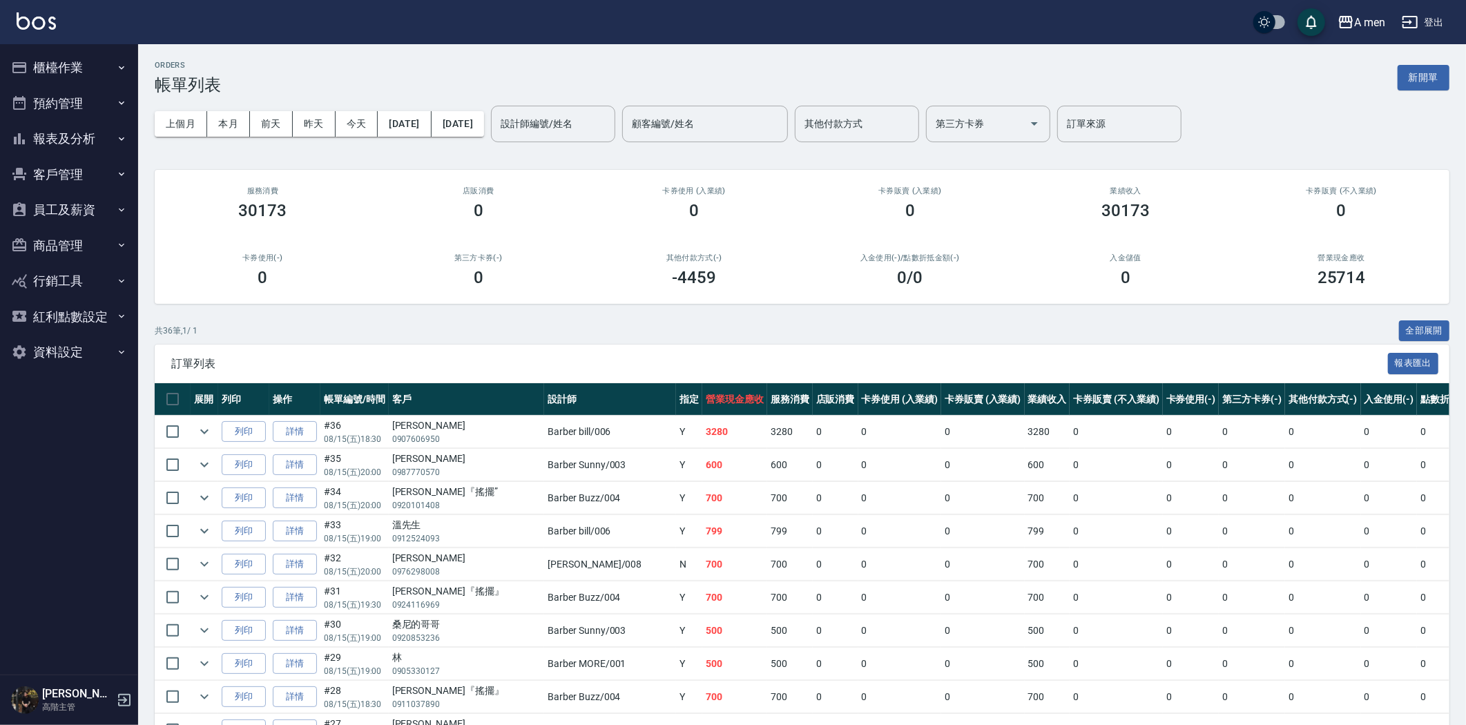
scroll to position [77, 0]
